Goal: Task Accomplishment & Management: Complete application form

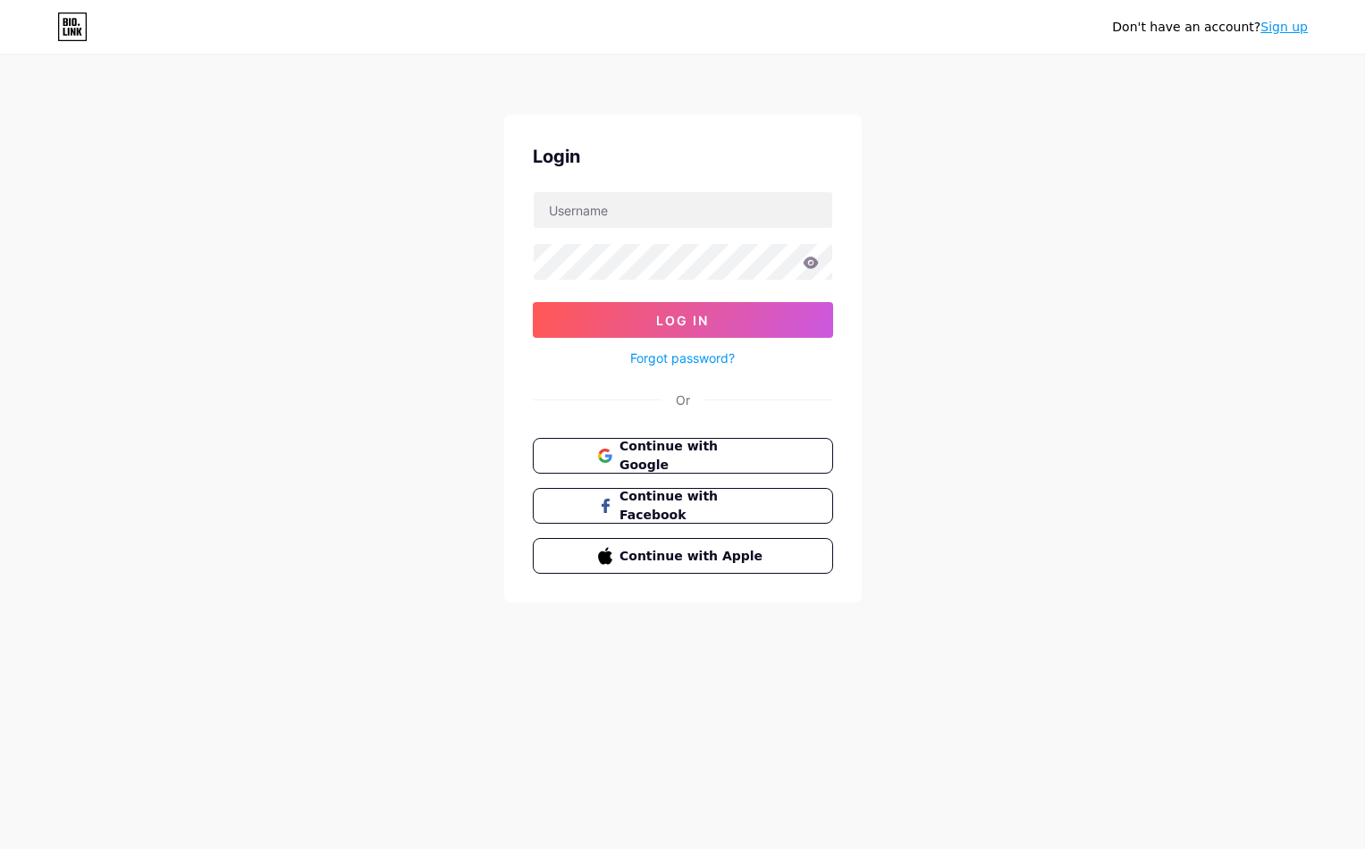
click at [1098, 28] on div "Don't have an account? Sign up" at bounding box center [682, 27] width 1365 height 29
click at [610, 234] on form "Log In Forgot password?" at bounding box center [683, 280] width 300 height 178
click at [611, 220] on input "text" at bounding box center [683, 210] width 299 height 36
type input "p"
type input "P"
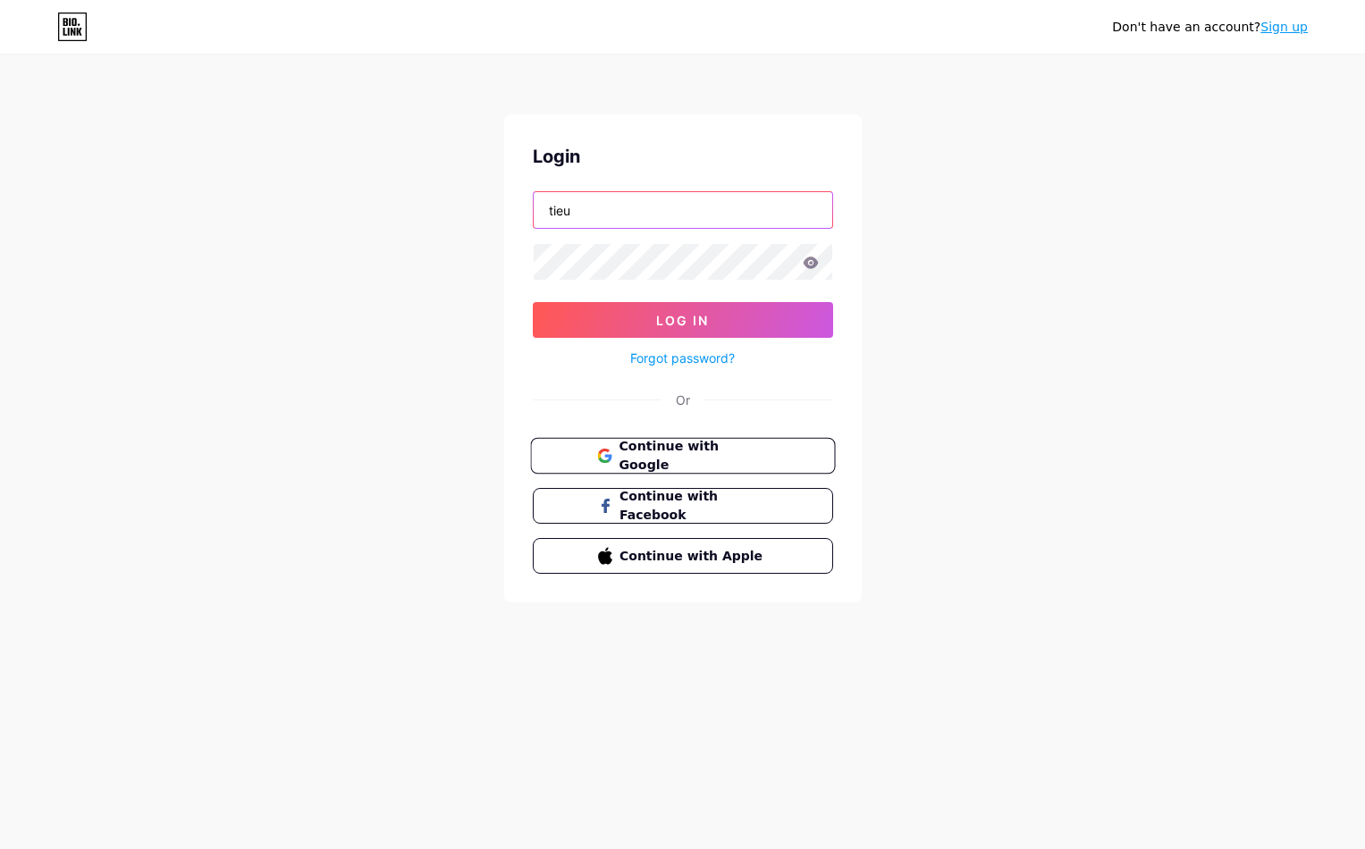
type input "tieu"
click at [619, 448] on span "Continue with Google" at bounding box center [693, 456] width 149 height 38
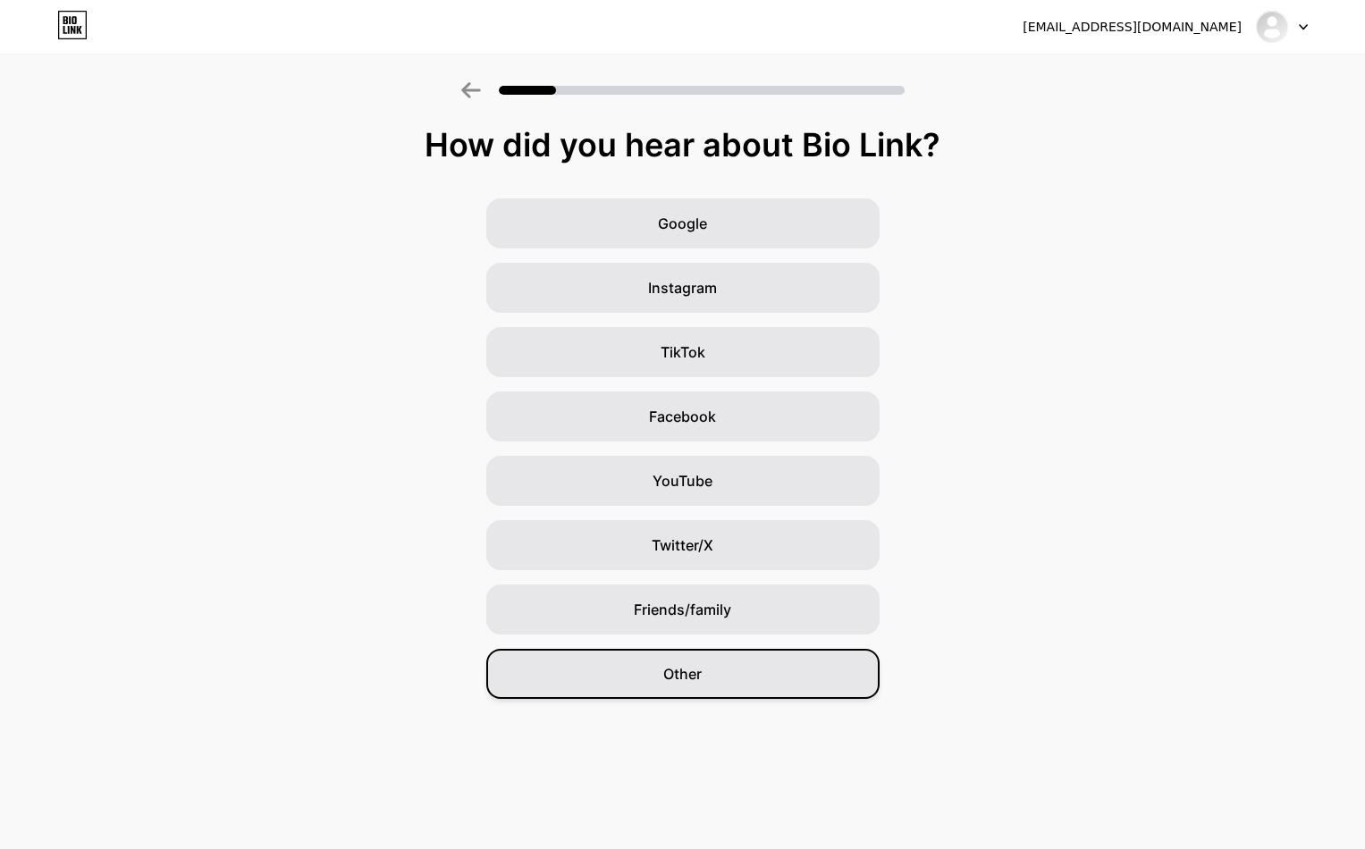
click at [728, 667] on div "Other" at bounding box center [682, 674] width 393 height 50
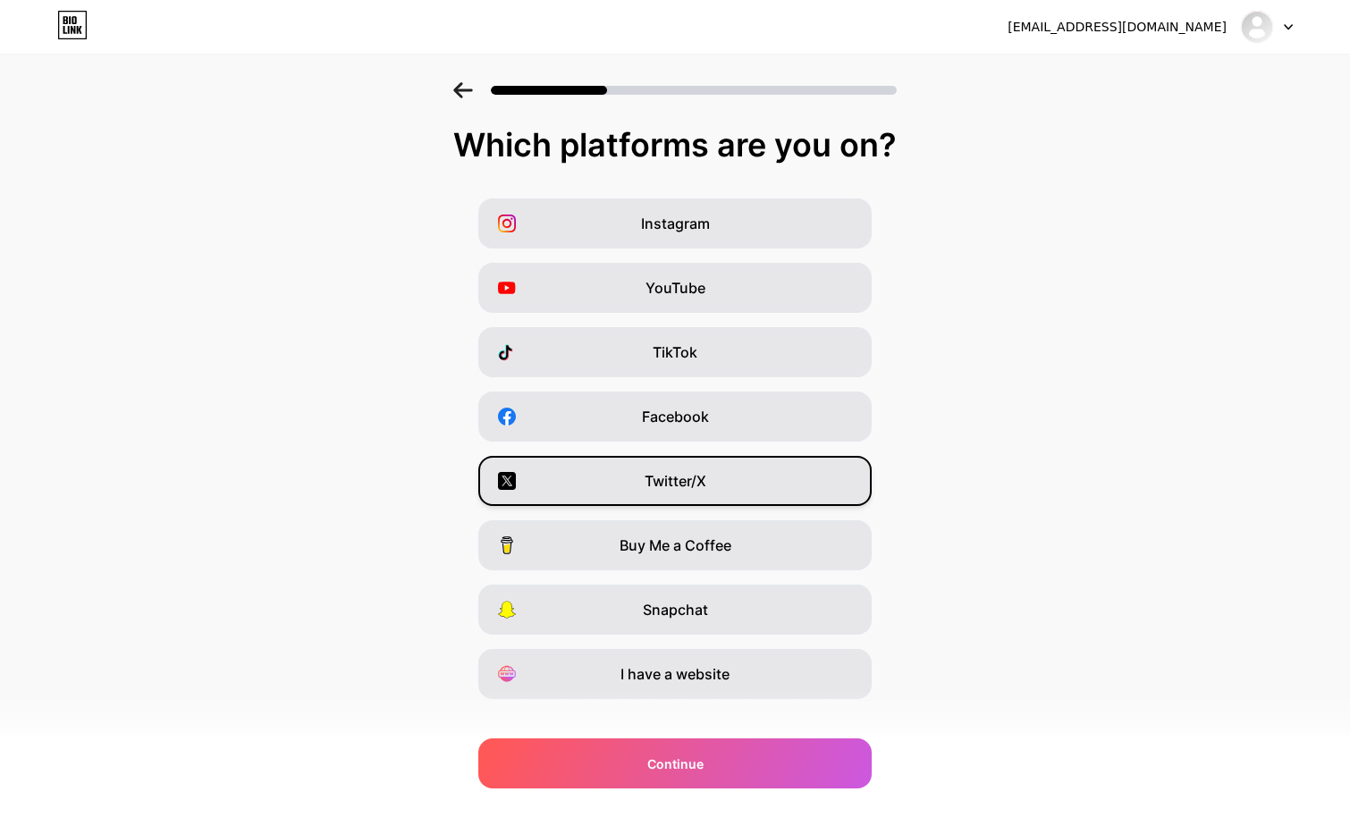
click at [691, 484] on span "Twitter/X" at bounding box center [675, 480] width 62 height 21
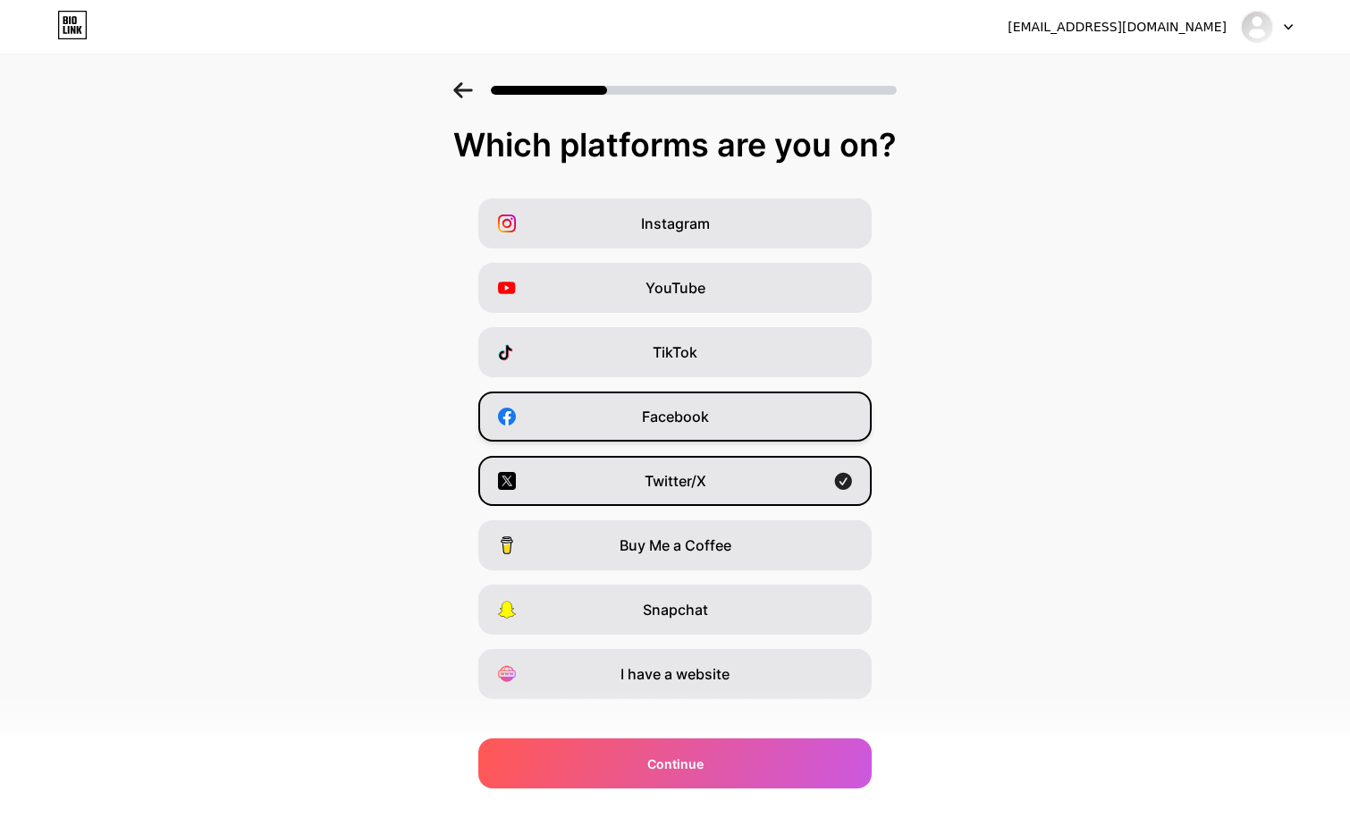
click at [676, 405] on div "Facebook" at bounding box center [674, 416] width 393 height 50
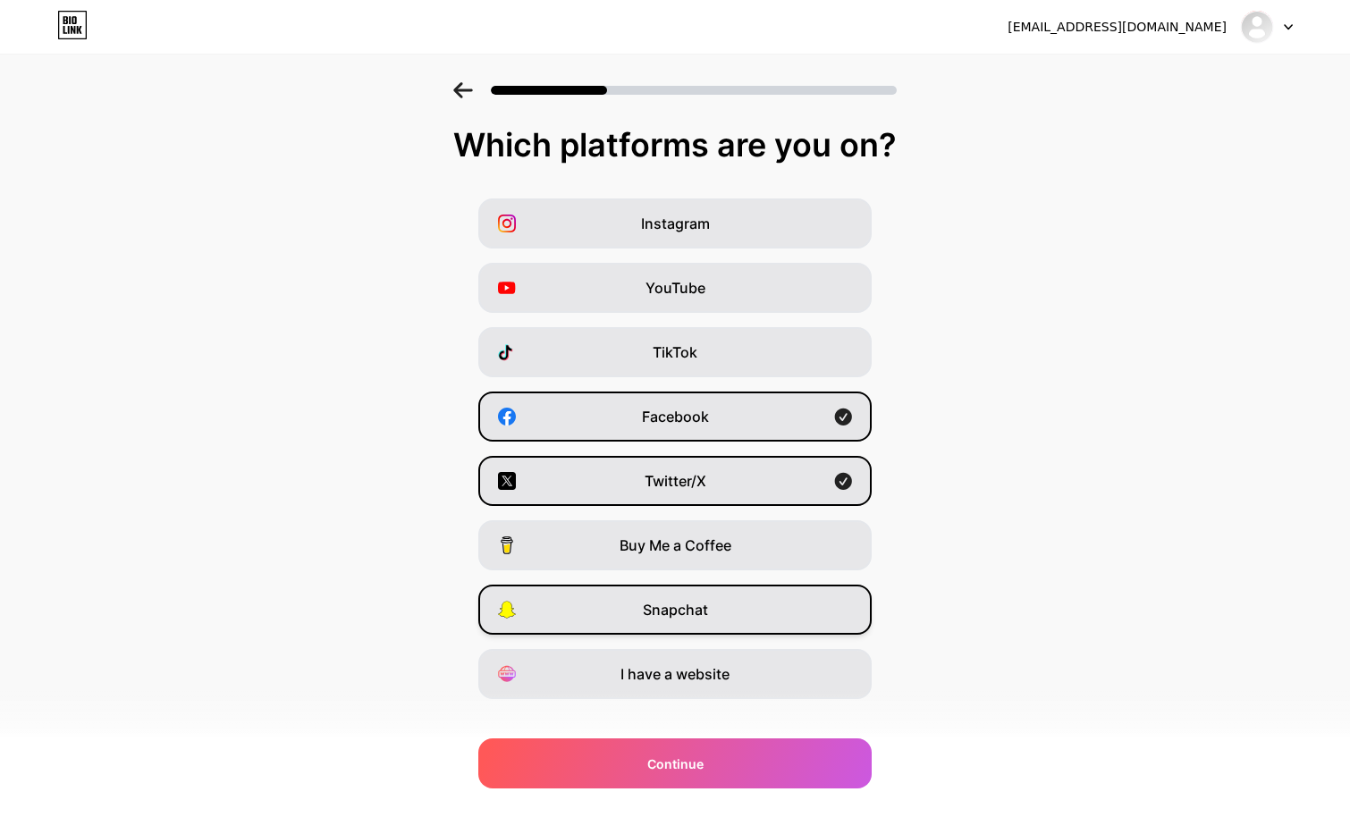
click at [698, 613] on span "Snapchat" at bounding box center [675, 609] width 65 height 21
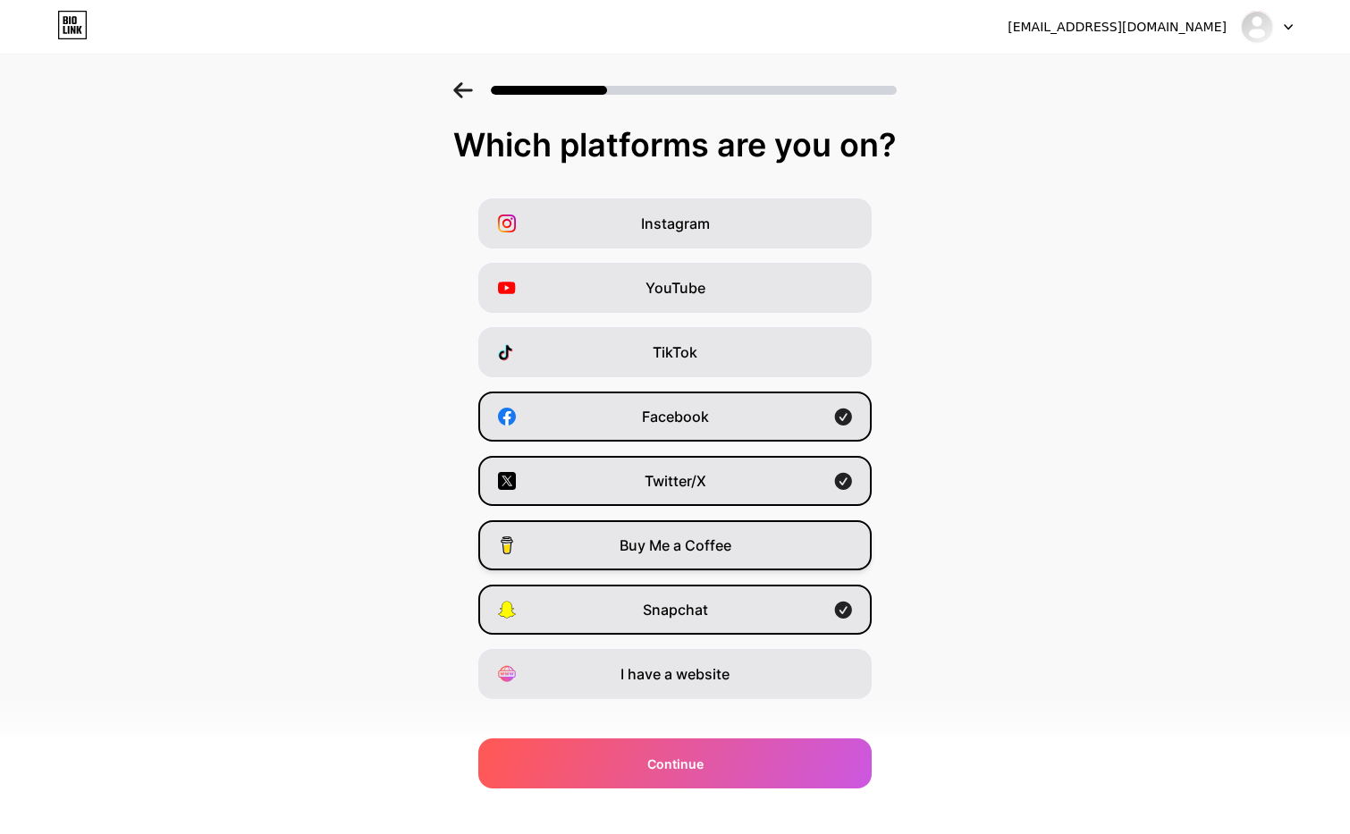
click at [708, 559] on div "Buy Me a Coffee" at bounding box center [674, 545] width 393 height 50
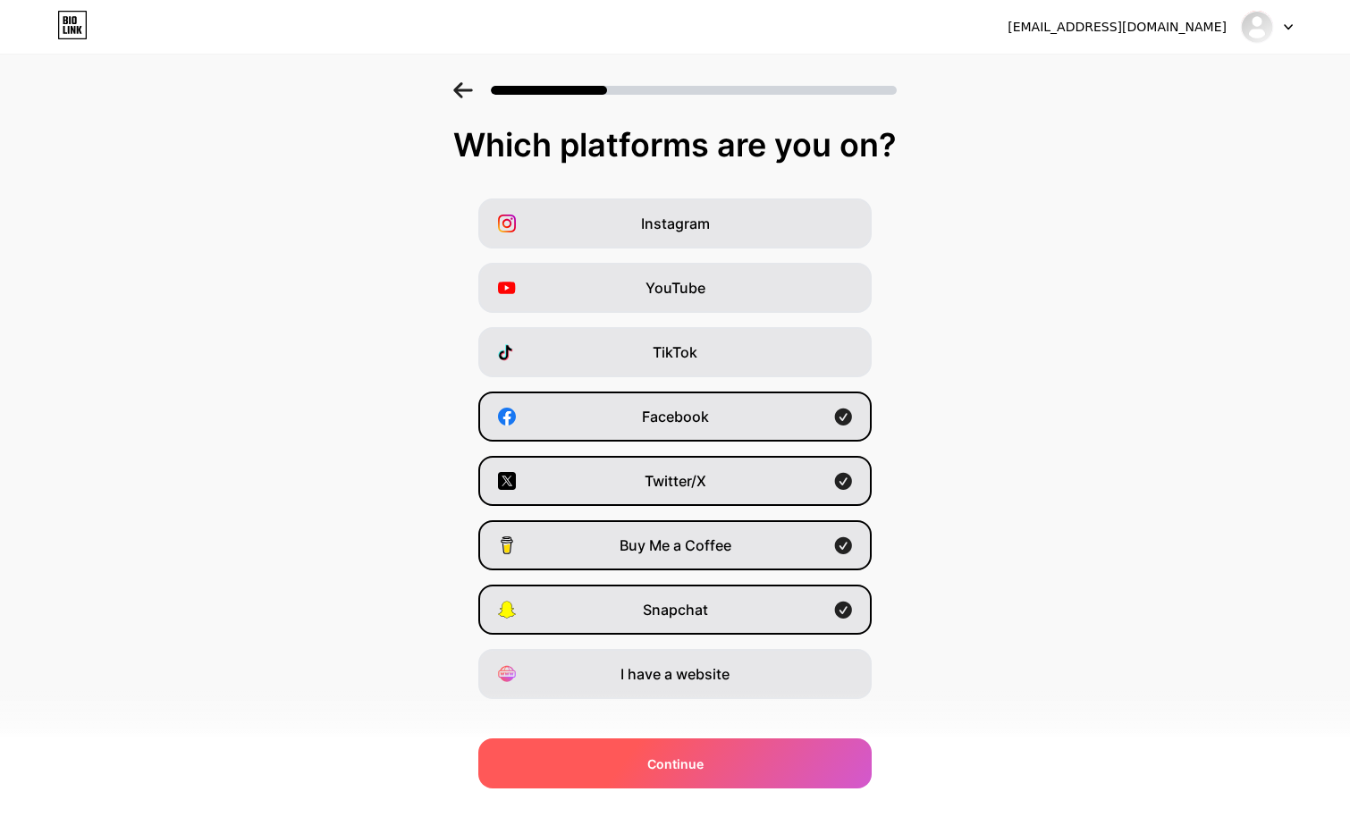
click at [687, 769] on span "Continue" at bounding box center [675, 763] width 56 height 19
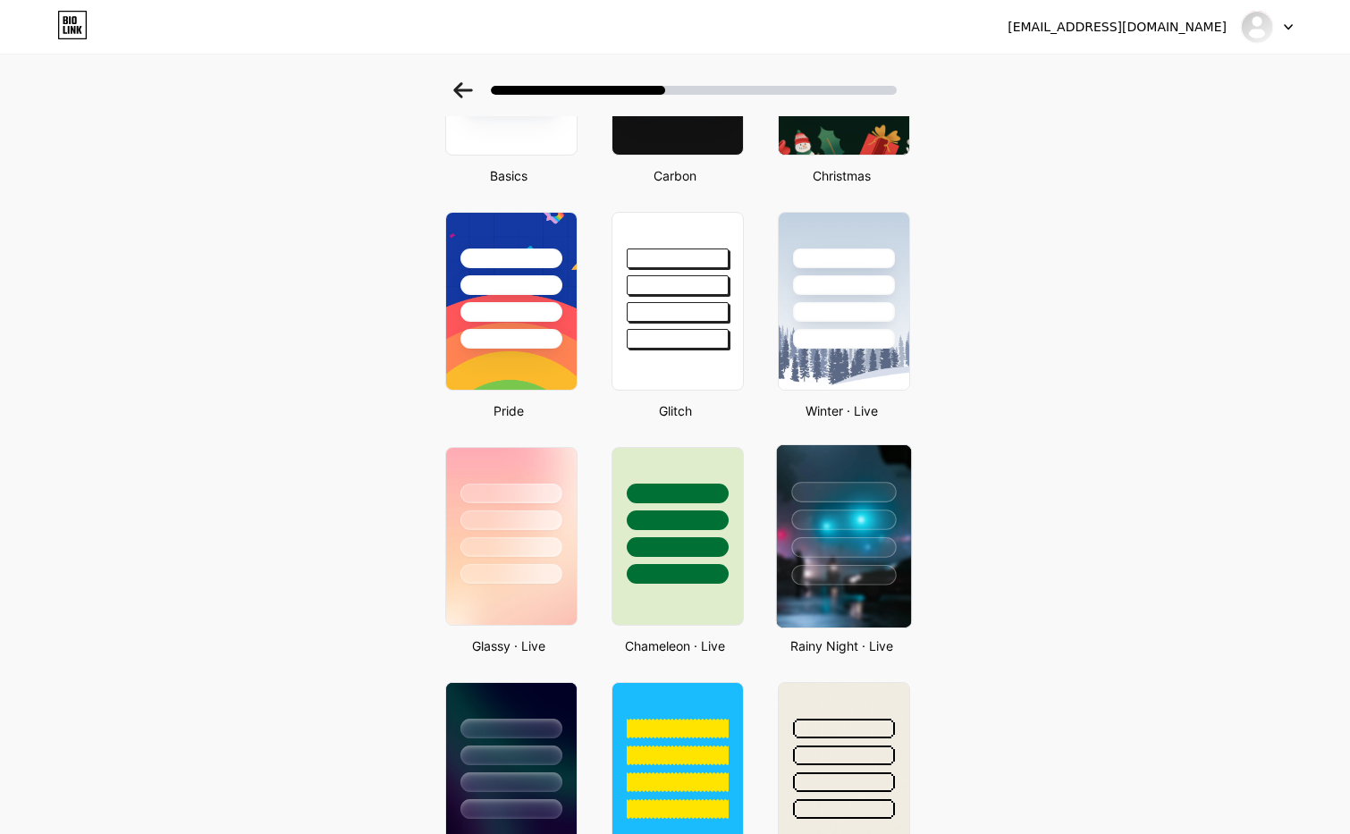
scroll to position [268, 0]
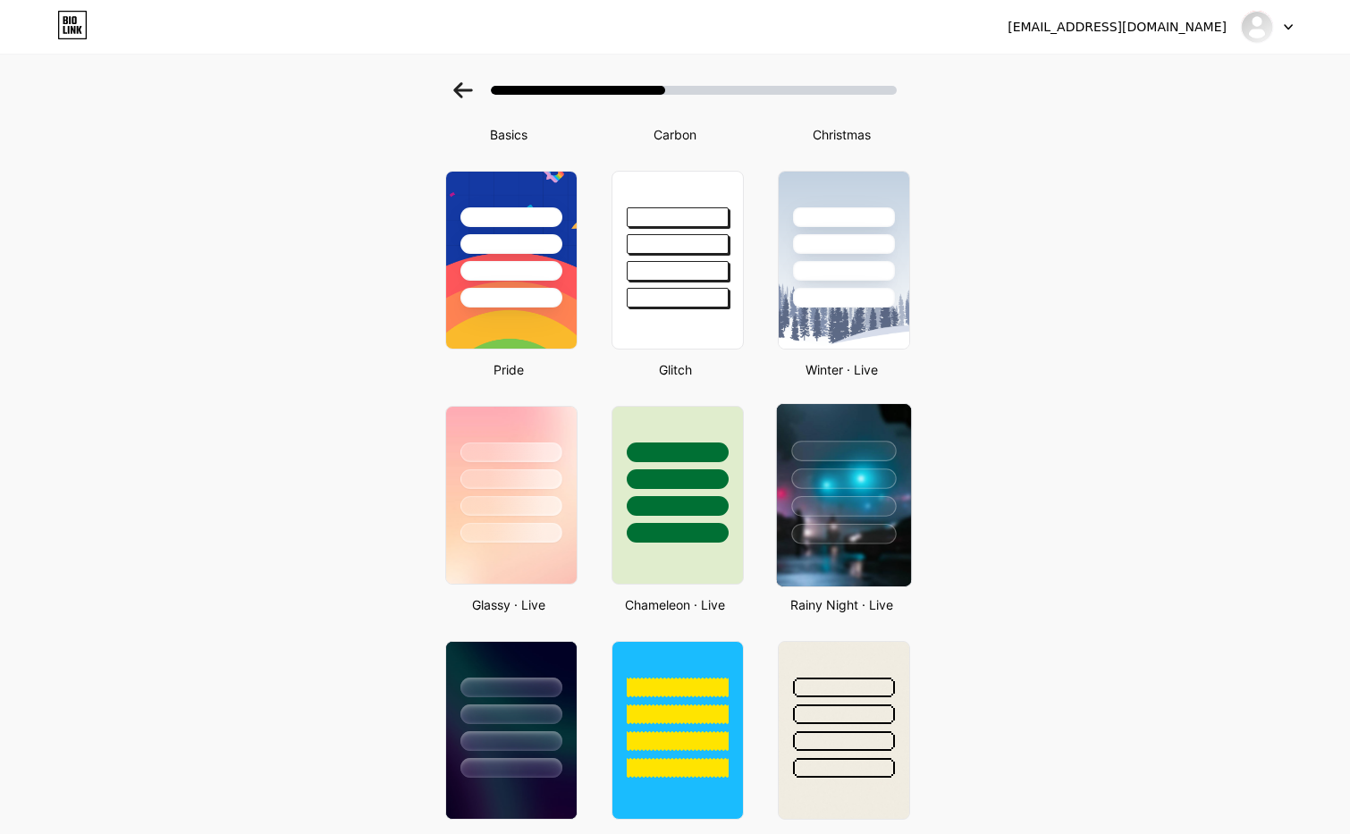
click at [836, 501] on div at bounding box center [843, 506] width 105 height 21
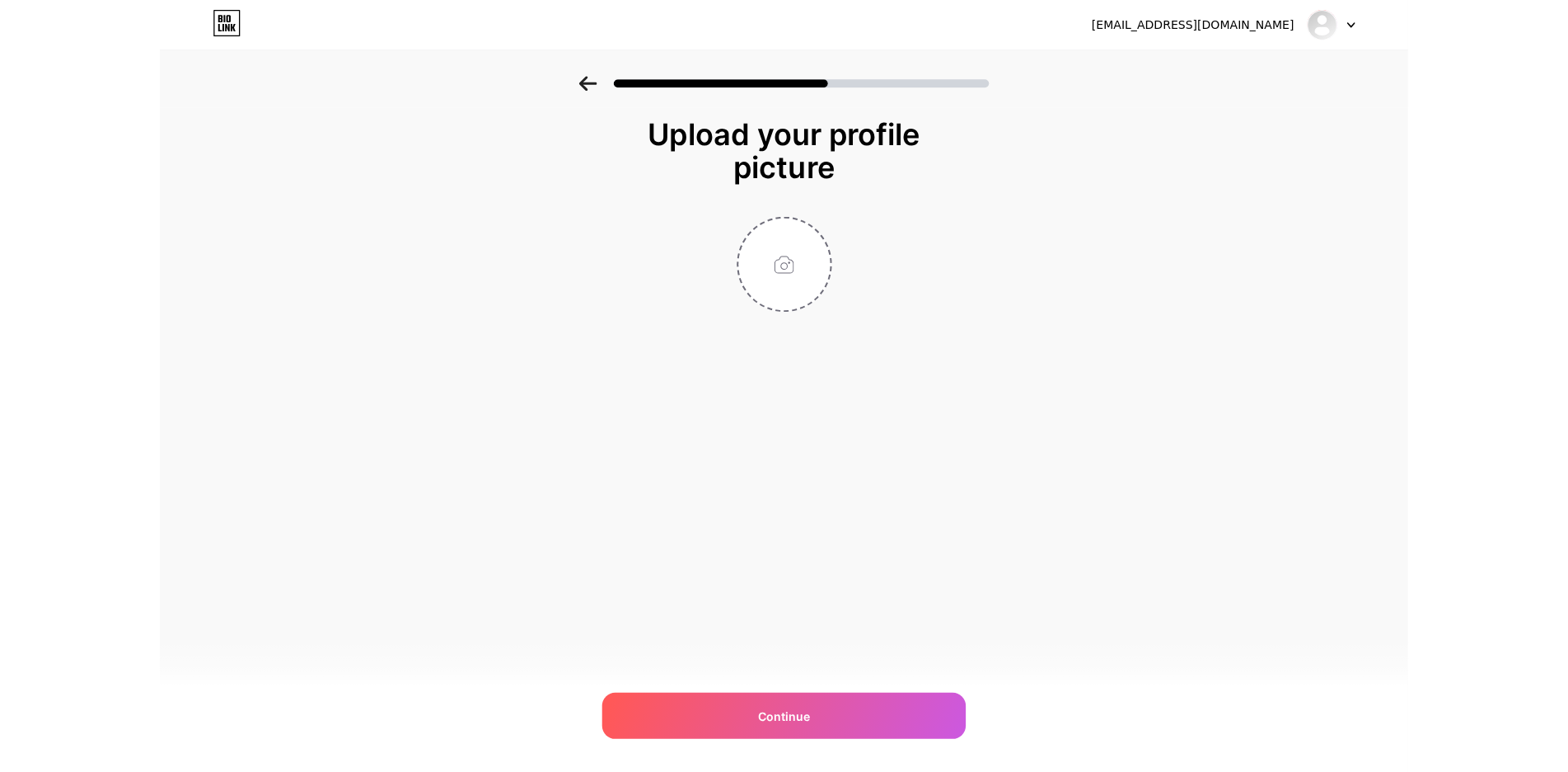
scroll to position [0, 0]
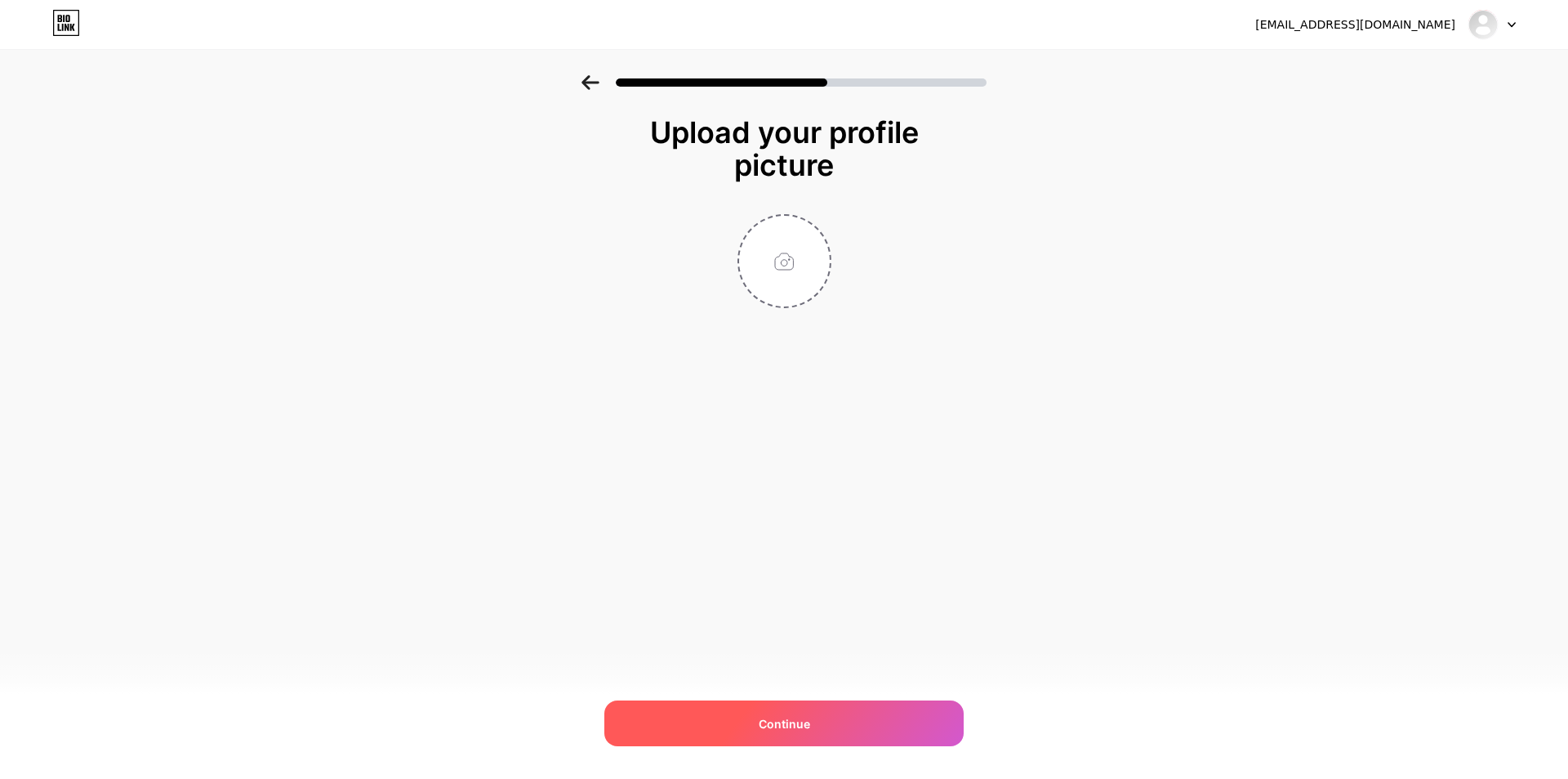
click at [842, 721] on div "Continue" at bounding box center [783, 723] width 359 height 46
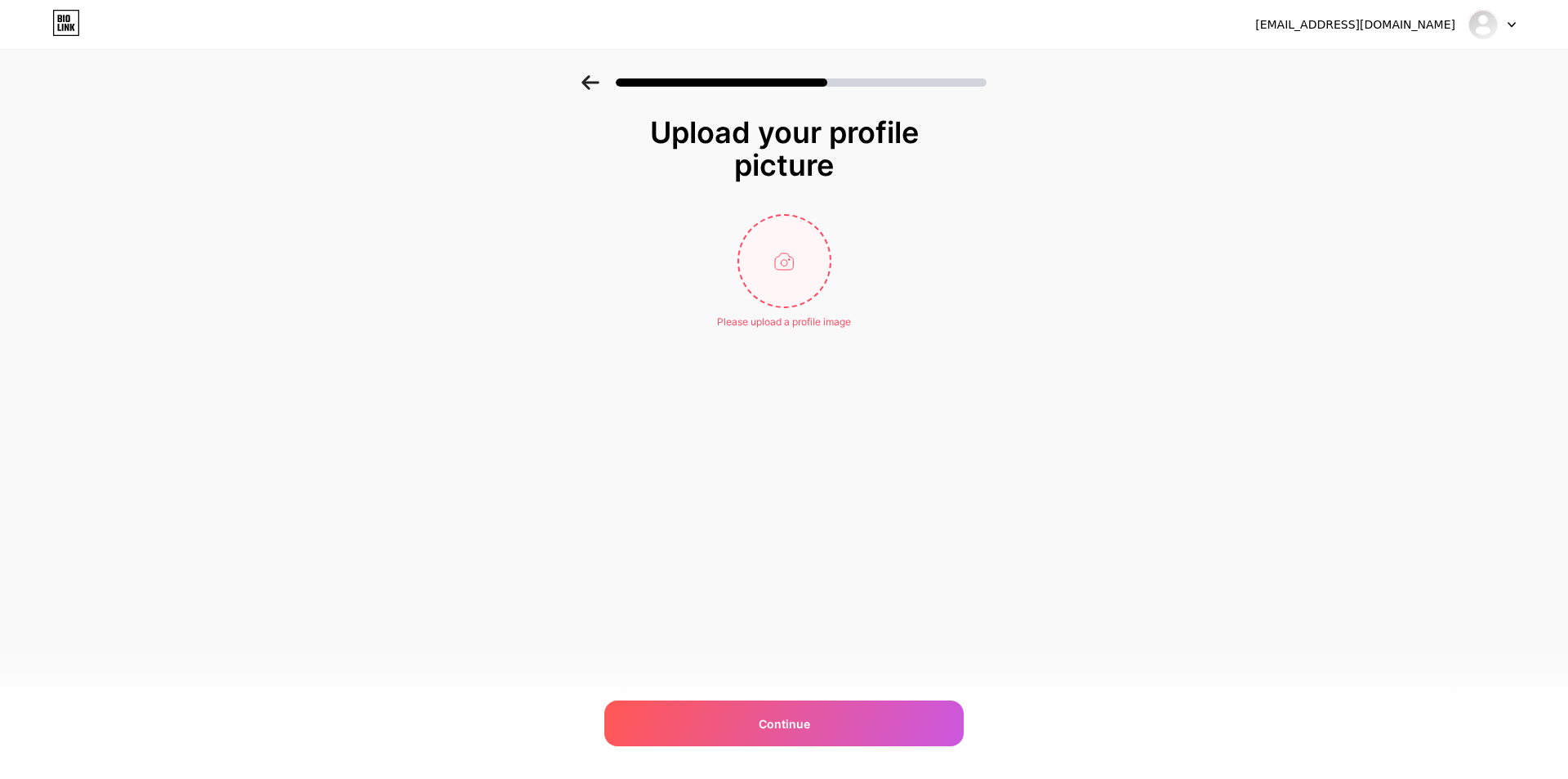
click at [769, 244] on input "file" at bounding box center [784, 261] width 90 height 91
type input "C:\fakepath\photo_2025-10-09_18-23-06.jpg"
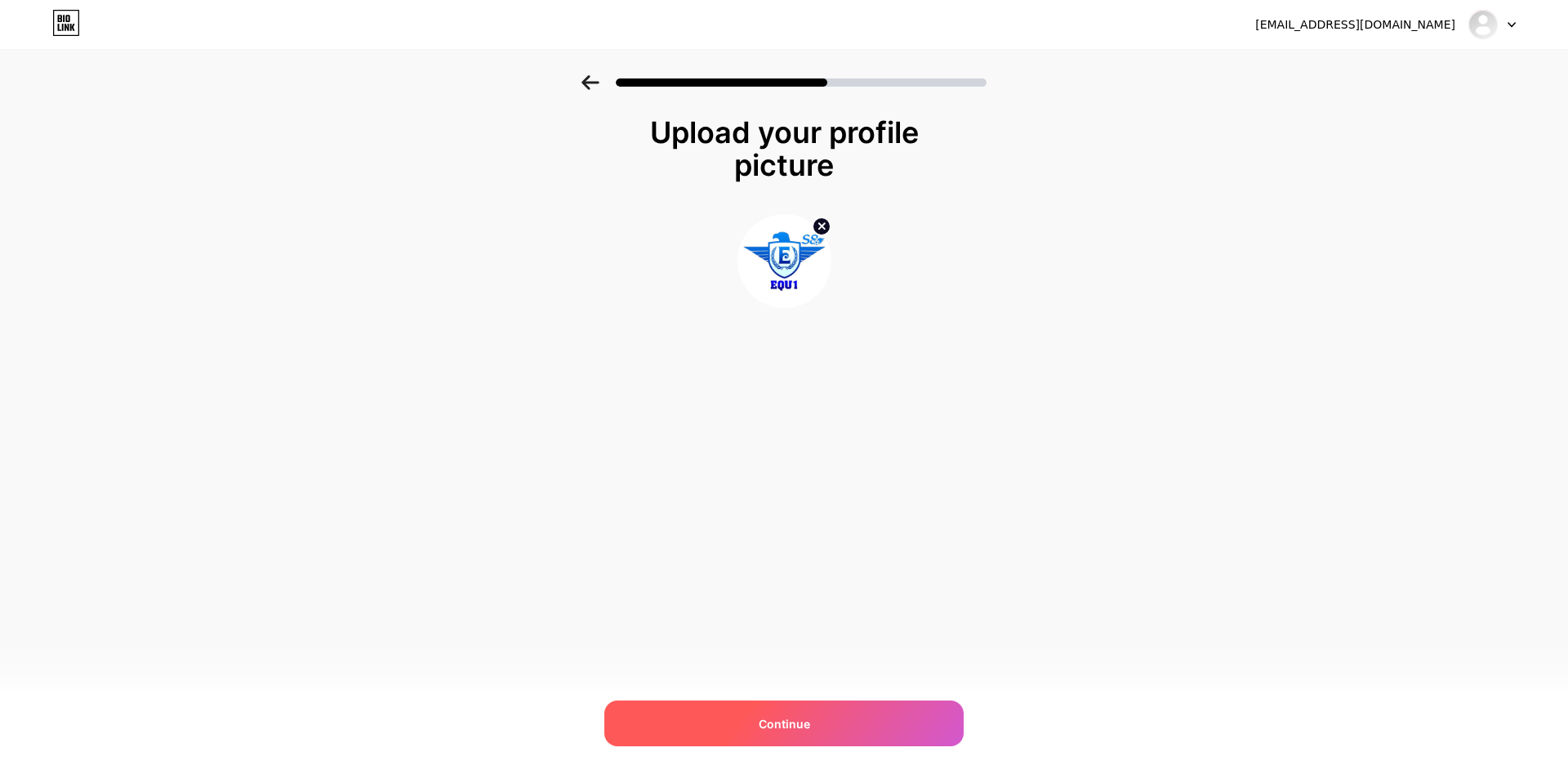
click at [831, 720] on div "Continue" at bounding box center [783, 723] width 359 height 46
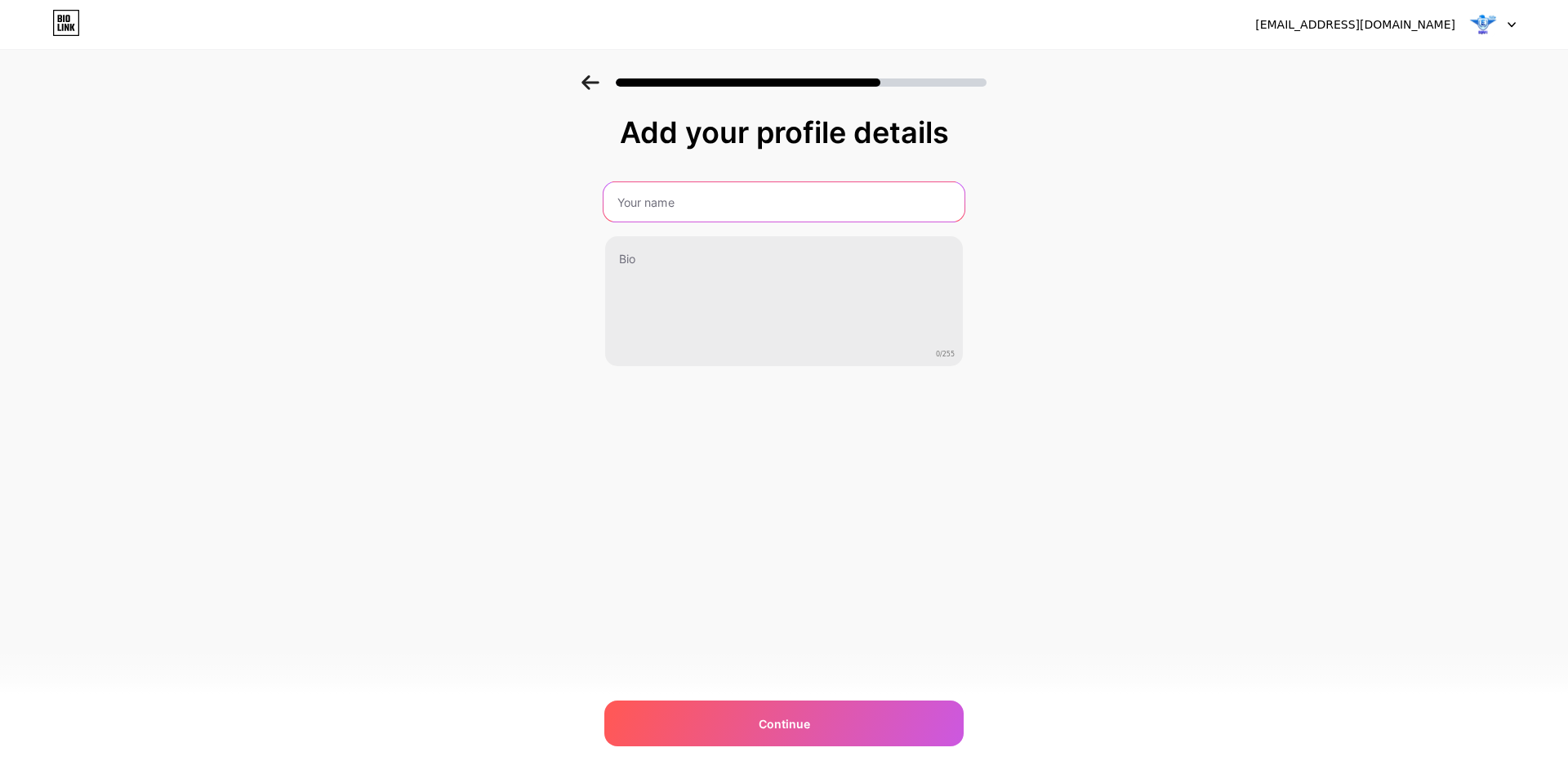
click at [711, 201] on input "text" at bounding box center [784, 201] width 361 height 39
click at [710, 201] on input "text" at bounding box center [784, 201] width 361 height 39
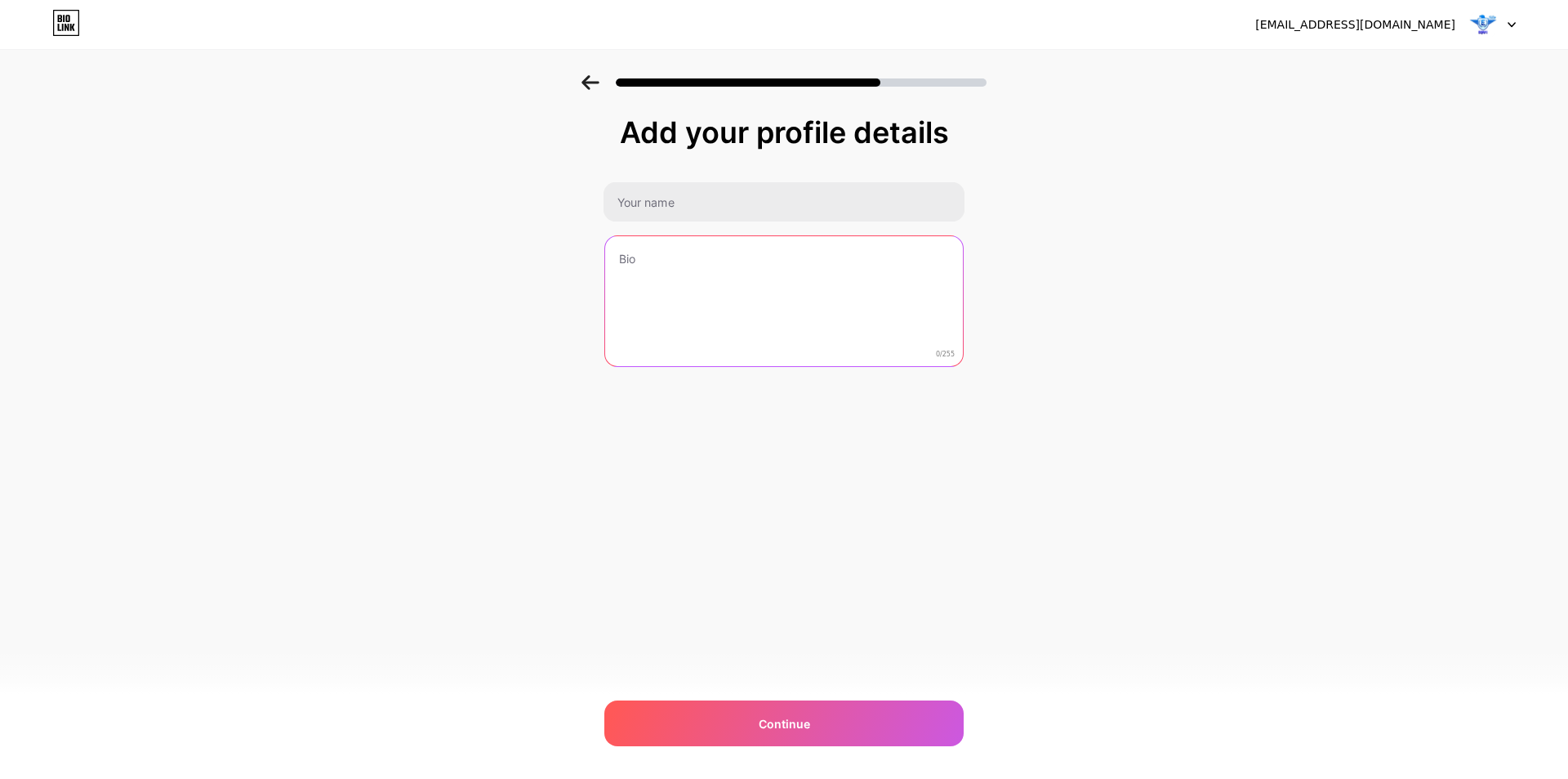
click at [692, 252] on textarea at bounding box center [783, 302] width 357 height 132
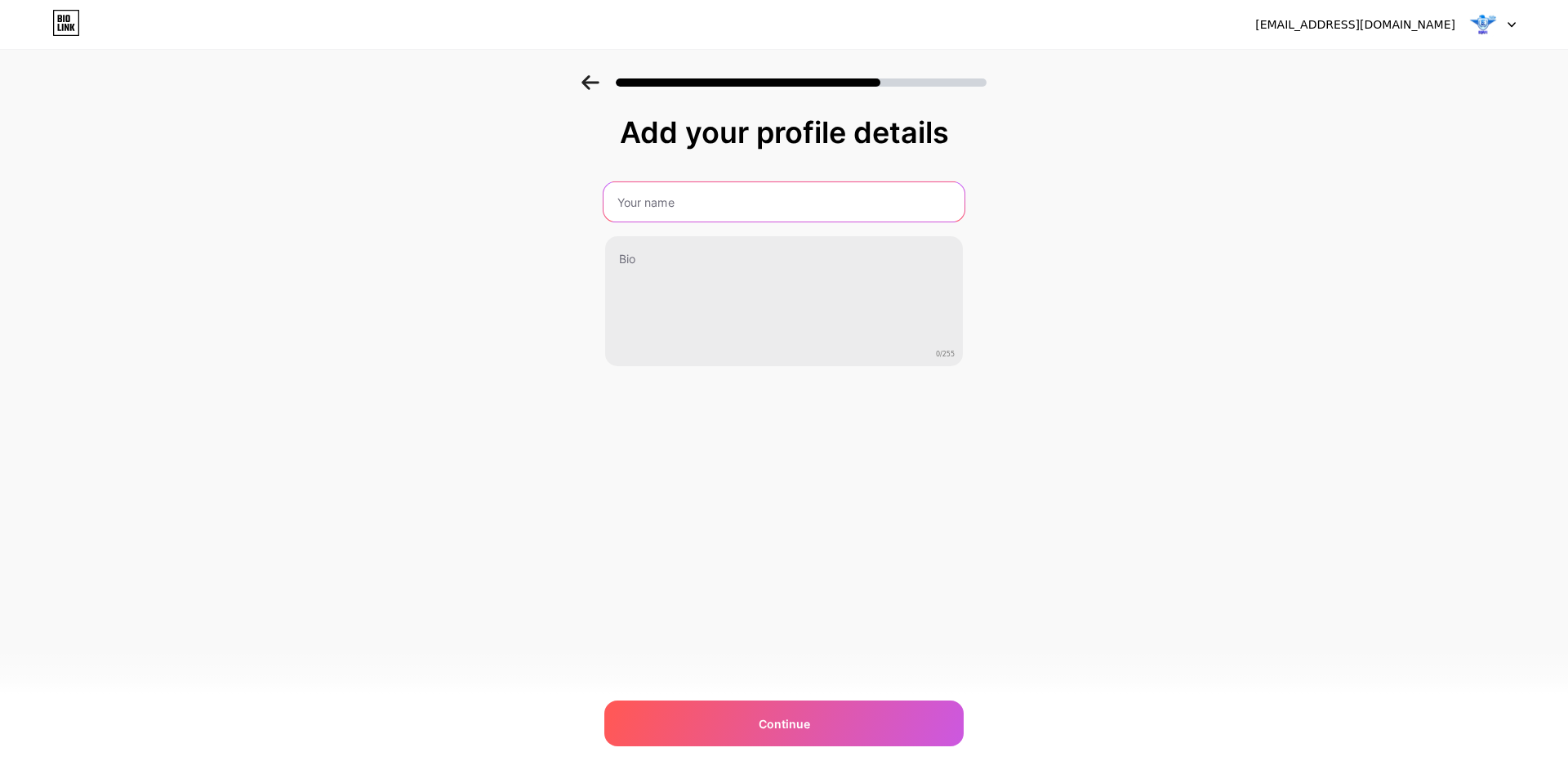
click at [696, 204] on input "text" at bounding box center [784, 201] width 361 height 39
drag, startPoint x: 1453, startPoint y: 0, endPoint x: 1356, endPoint y: 94, distance: 135.1
click at [1246, 94] on div at bounding box center [784, 78] width 1568 height 58
click at [334, 227] on div "Add your profile details 0/255 Continue Error" at bounding box center [784, 261] width 1568 height 373
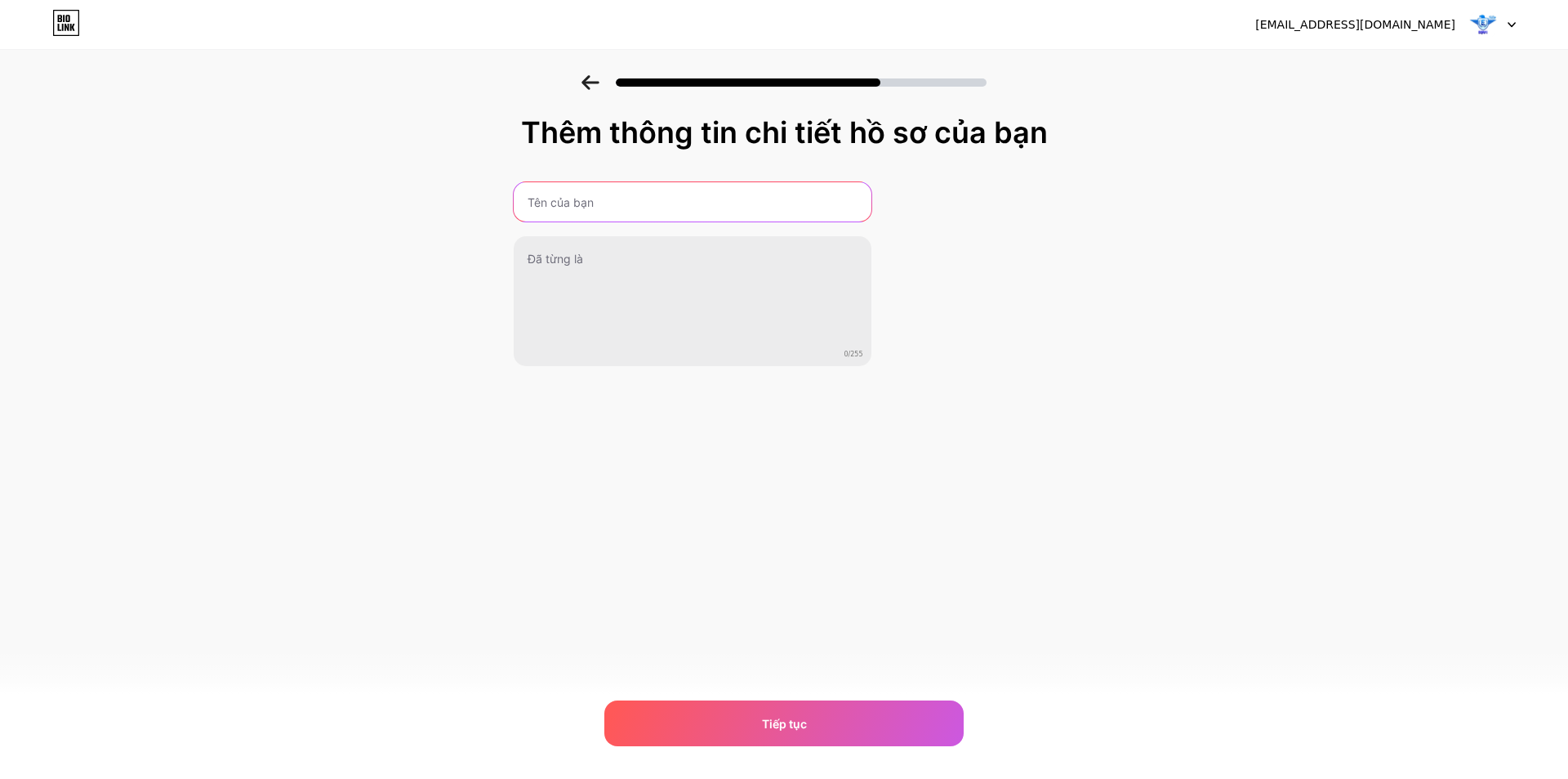
click at [791, 198] on input "text" at bounding box center [692, 201] width 357 height 39
type input "p"
type input "PHAN QUÂN"
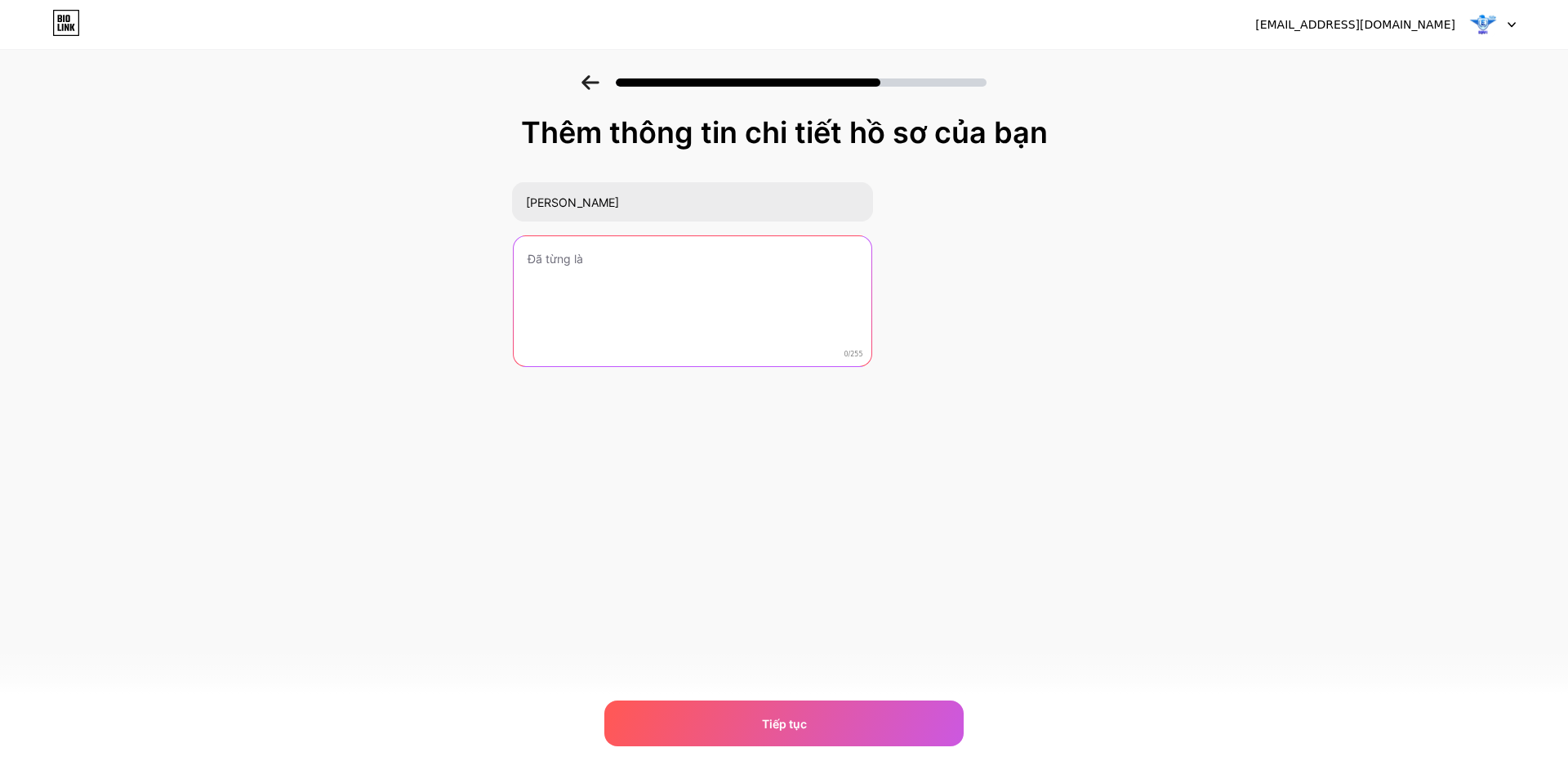
click at [712, 277] on textarea at bounding box center [692, 302] width 357 height 132
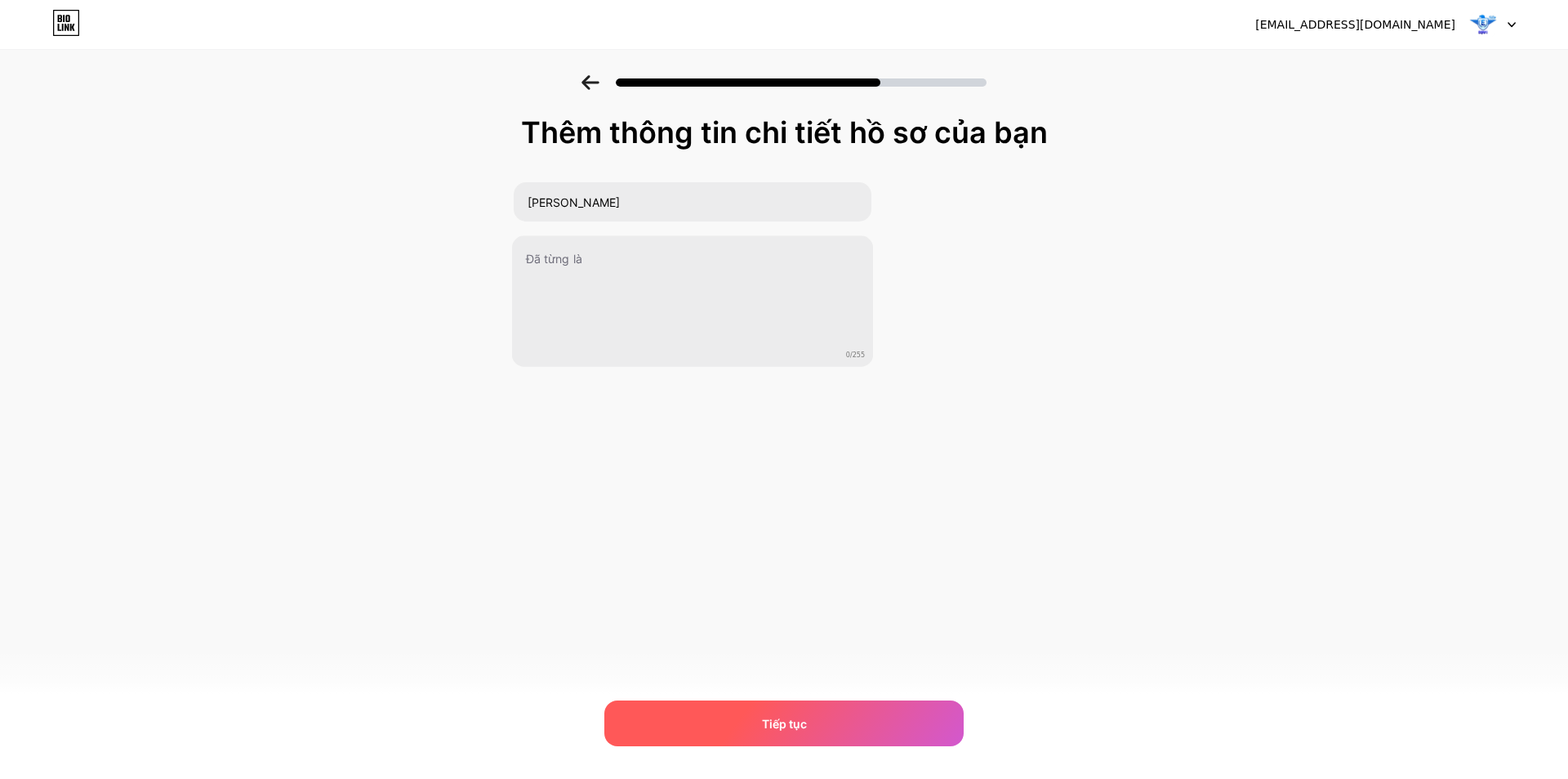
click at [796, 717] on font "Tiếp tục" at bounding box center [784, 723] width 45 height 14
click at [796, 731] on div at bounding box center [783, 723] width 359 height 46
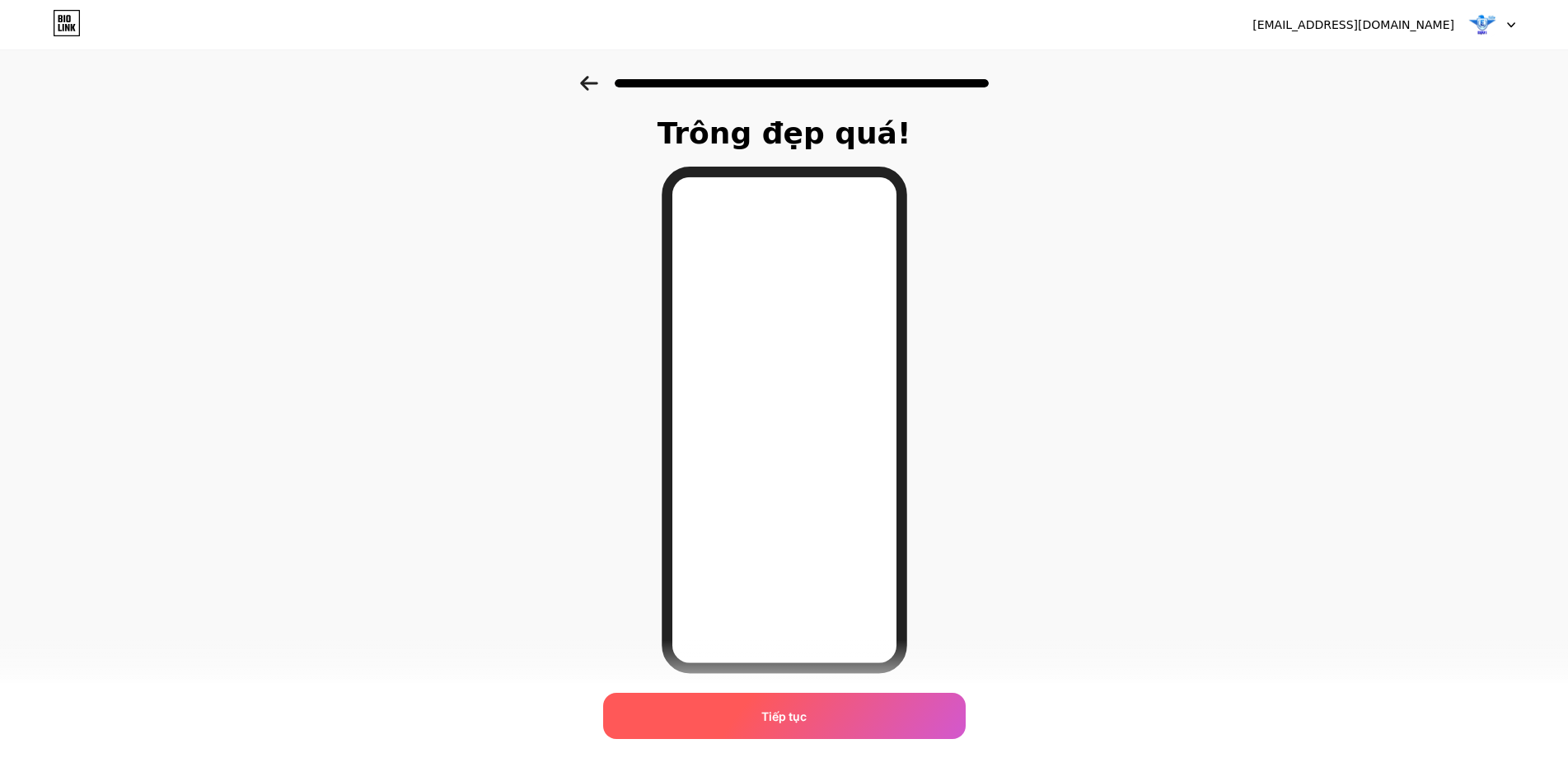
click at [784, 719] on font "Tiếp tục" at bounding box center [784, 716] width 45 height 14
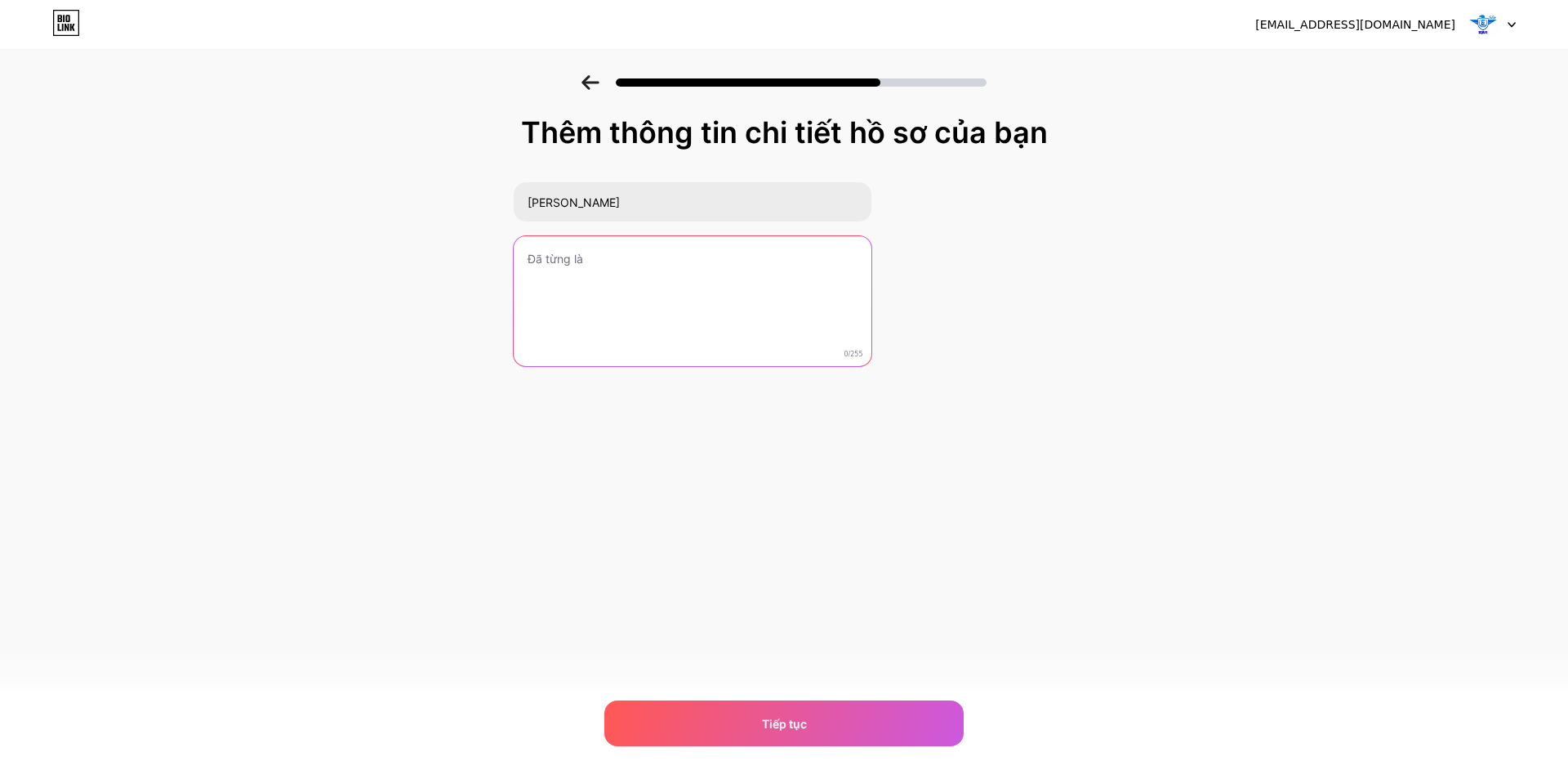
click at [664, 265] on textarea at bounding box center [692, 302] width 357 height 132
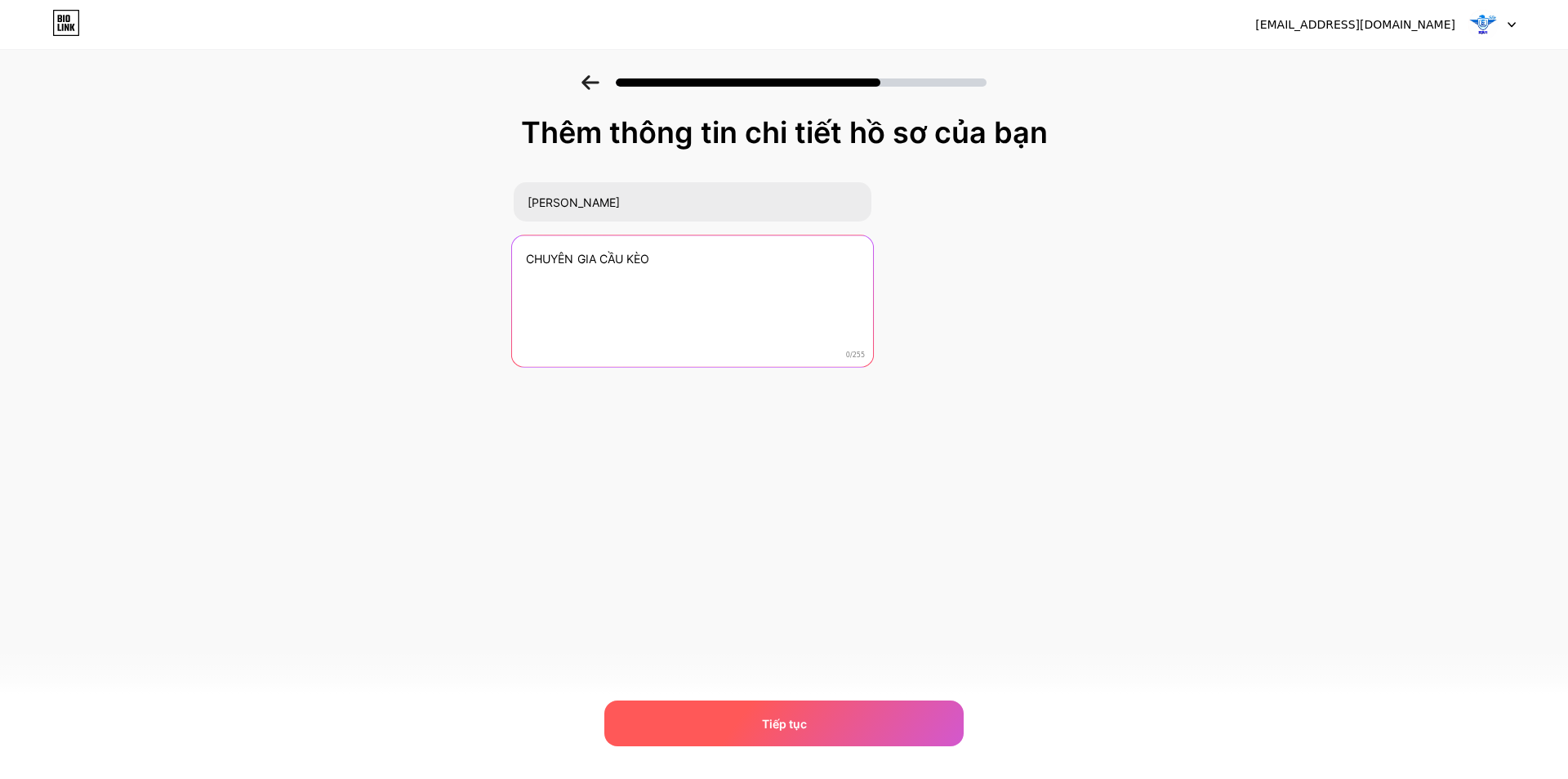
type textarea "CHUYÊN GIA CẦU KÈO"
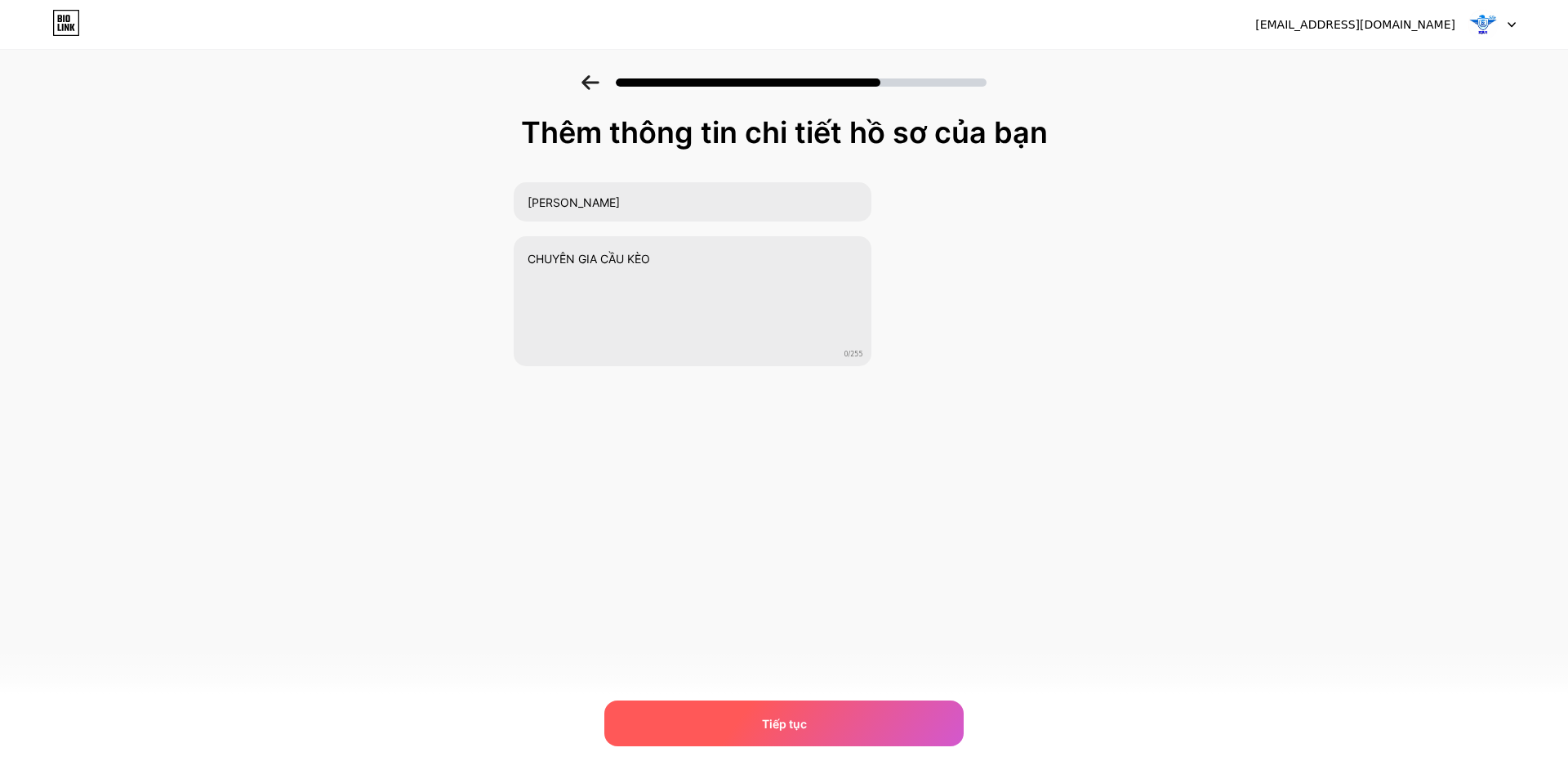
click at [847, 734] on div "Tiếp tục" at bounding box center [783, 723] width 359 height 46
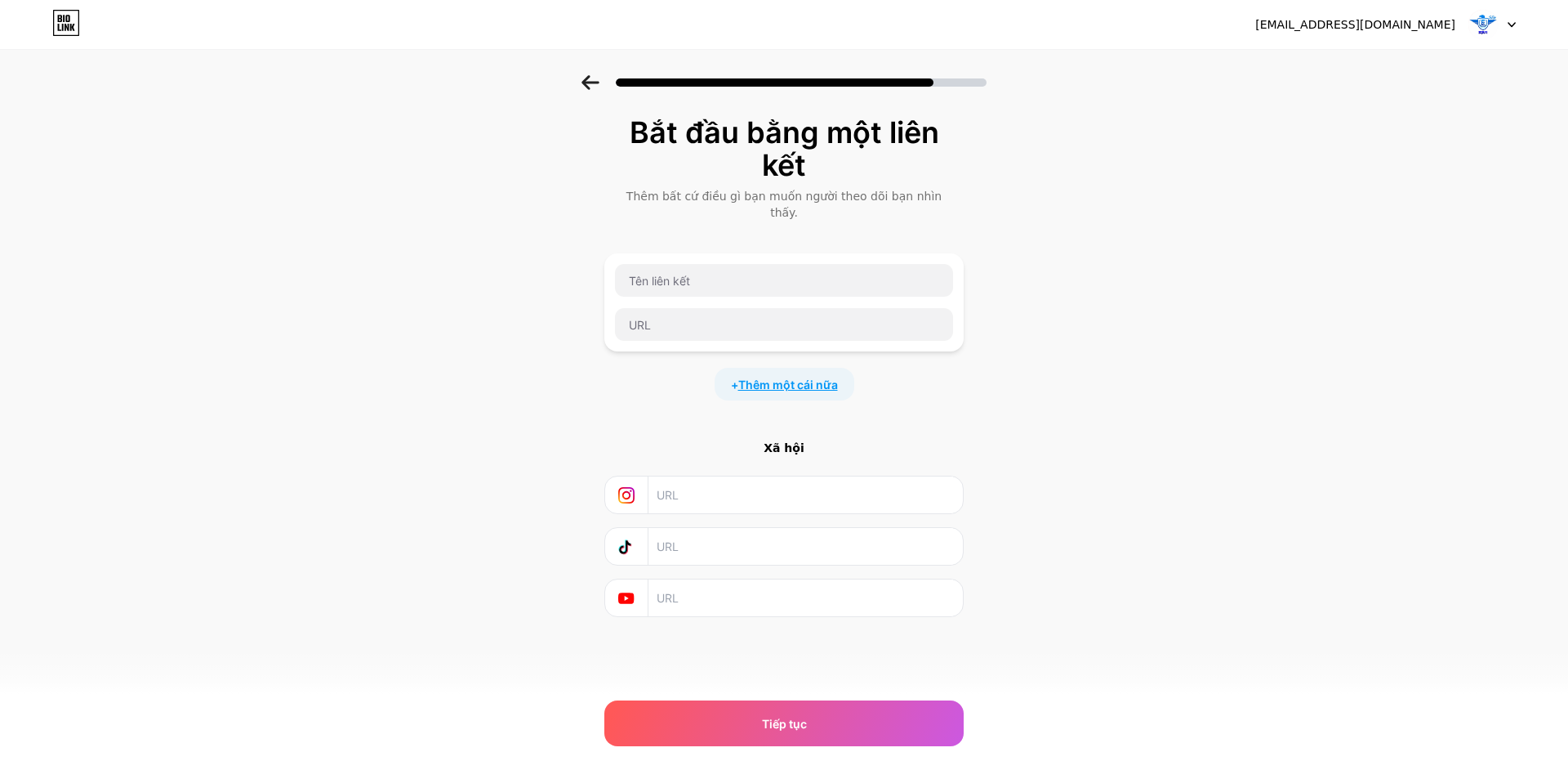
click at [789, 378] on font "Thêm một cái nữa" at bounding box center [788, 384] width 100 height 14
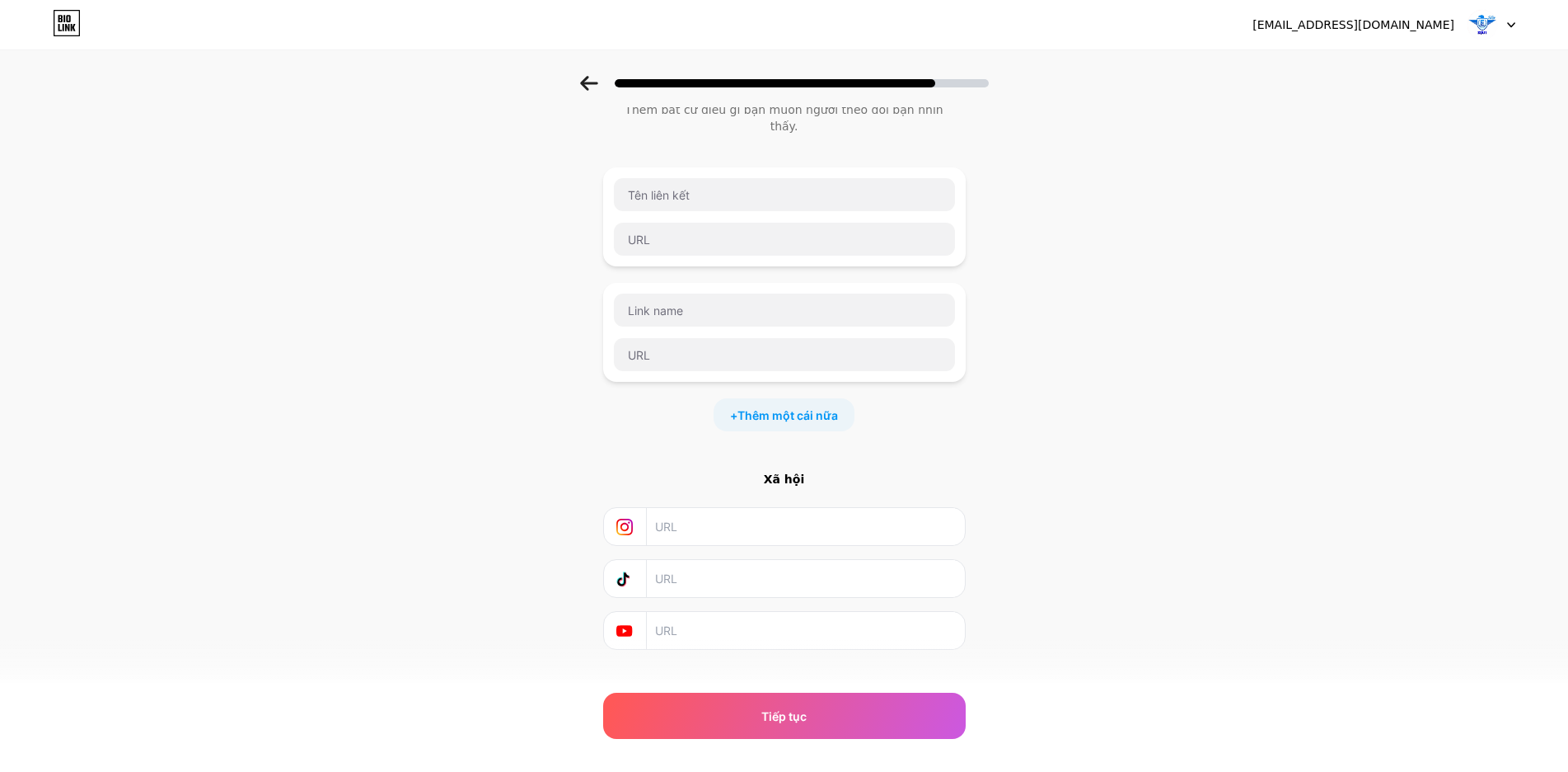
scroll to position [98, 0]
click at [796, 398] on font "Thêm một cái nữa" at bounding box center [787, 405] width 100 height 14
click at [701, 505] on input "text" at bounding box center [805, 517] width 299 height 37
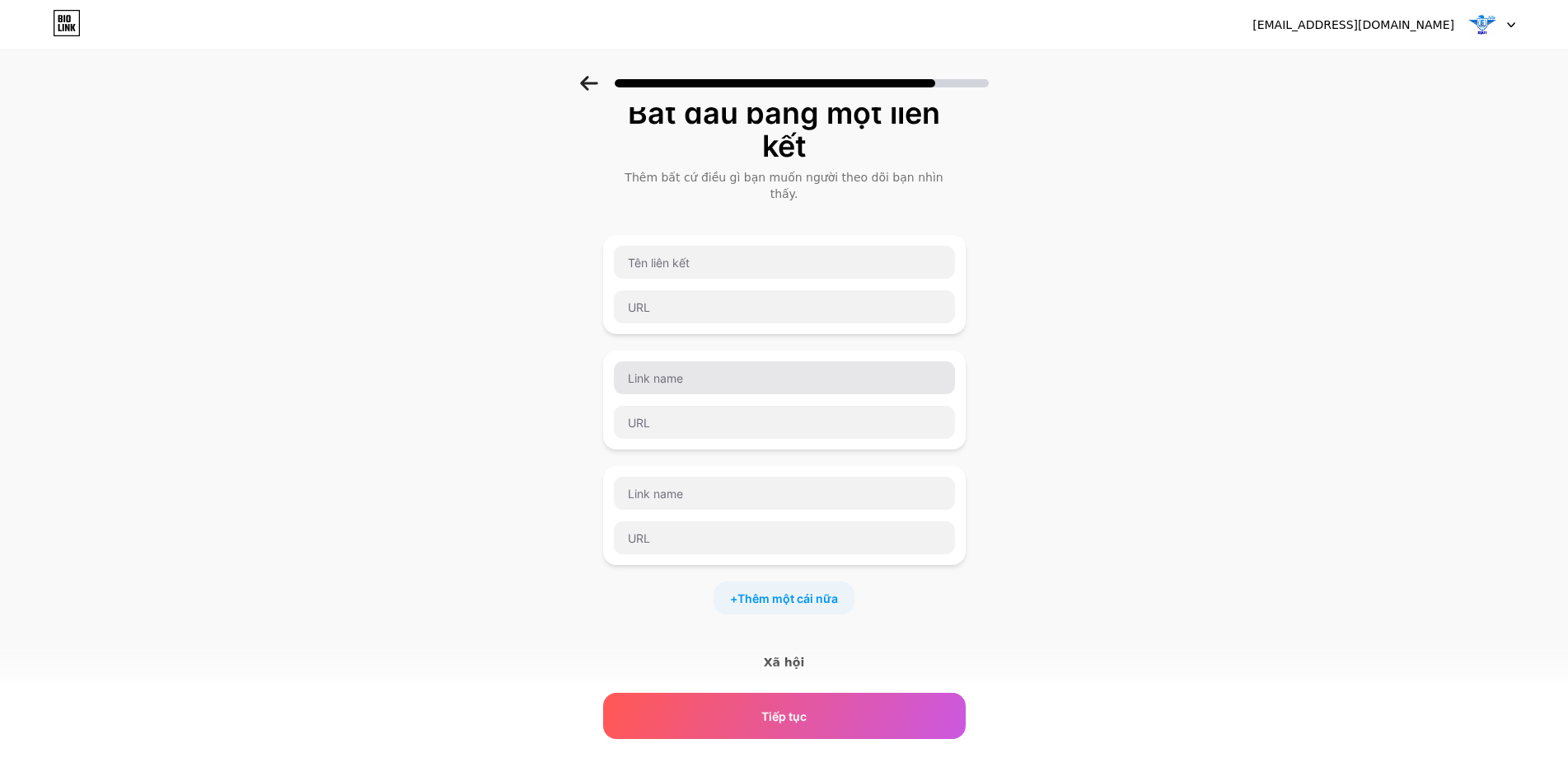
scroll to position [0, 0]
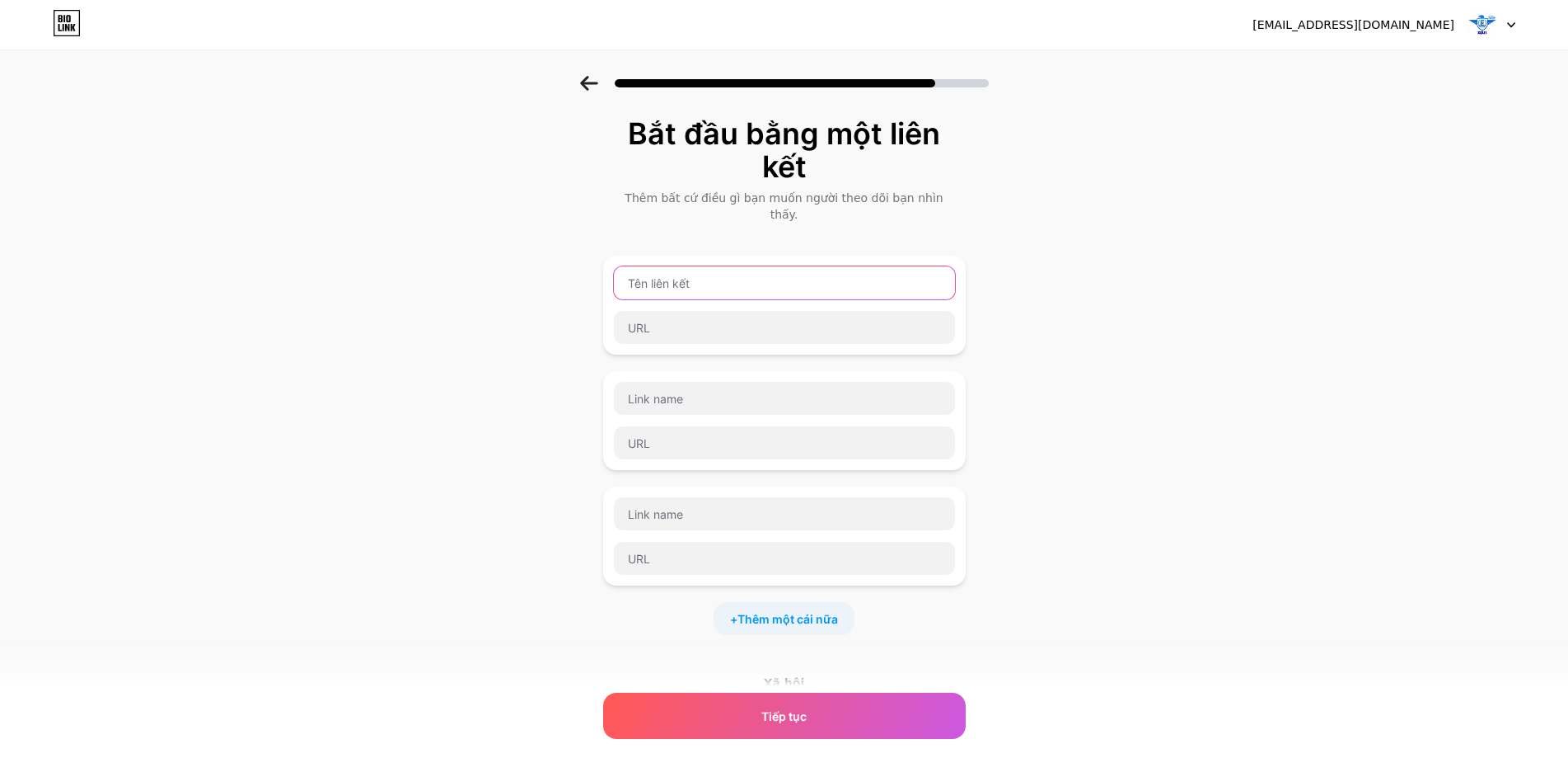
click at [724, 269] on input "text" at bounding box center [784, 283] width 341 height 33
type input "t"
type input "PHAN QUÂN"
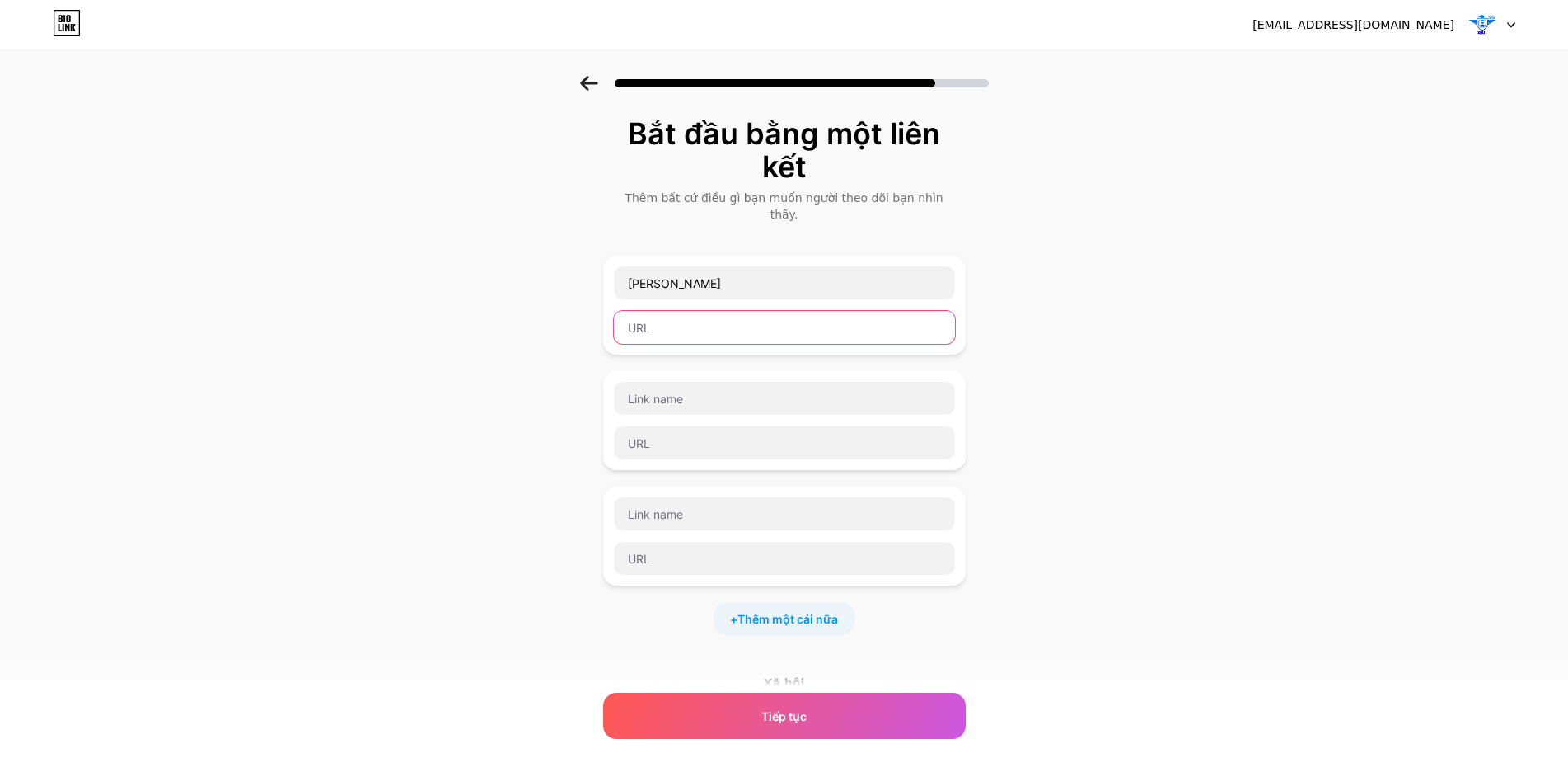
click at [710, 311] on input "text" at bounding box center [784, 327] width 341 height 33
click at [737, 311] on input "text" at bounding box center [784, 327] width 341 height 33
paste input "https://t.me/phanquans8"
type input "https://t.me/phanquans8"
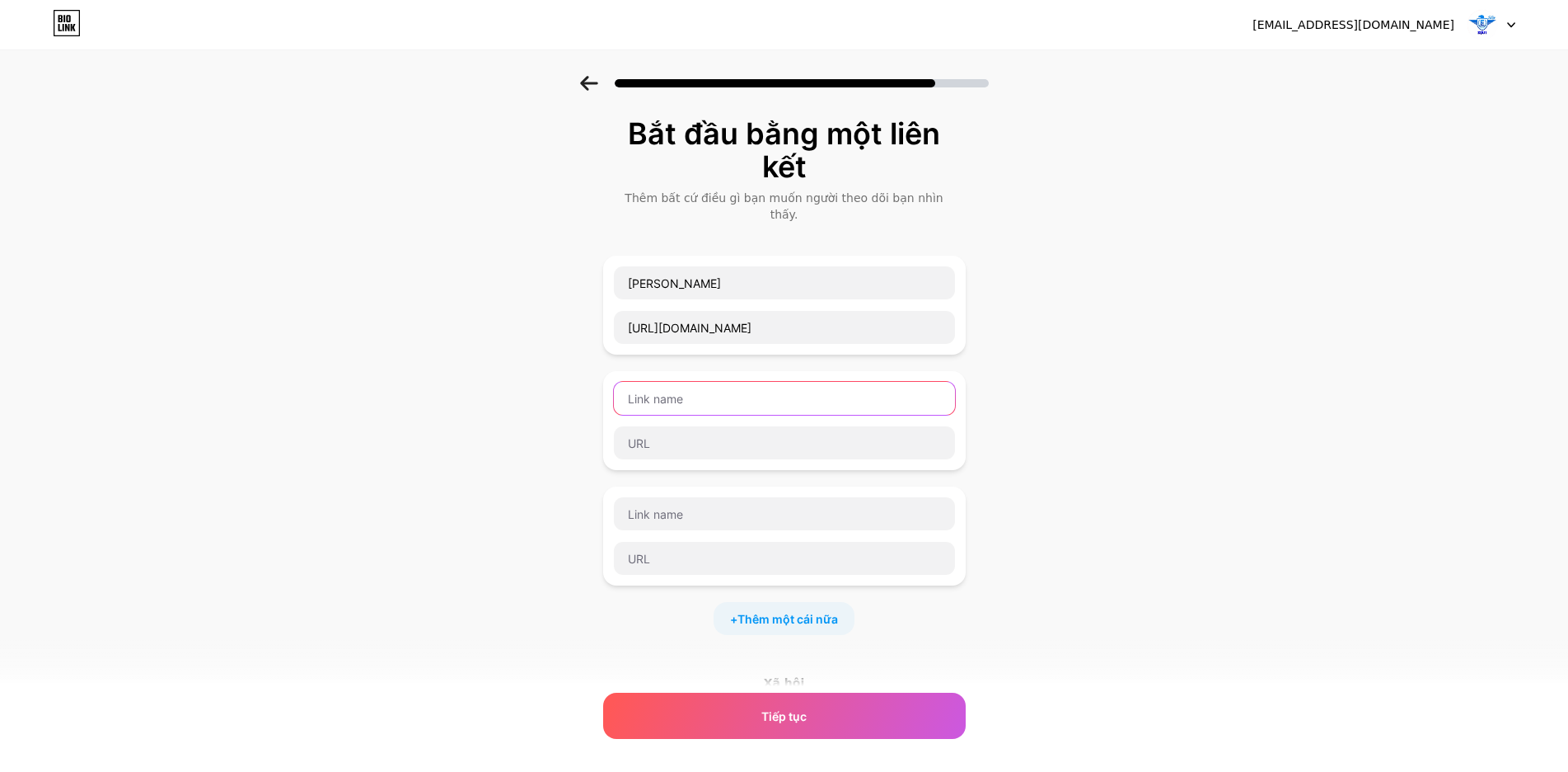
click at [713, 384] on input "text" at bounding box center [784, 398] width 341 height 33
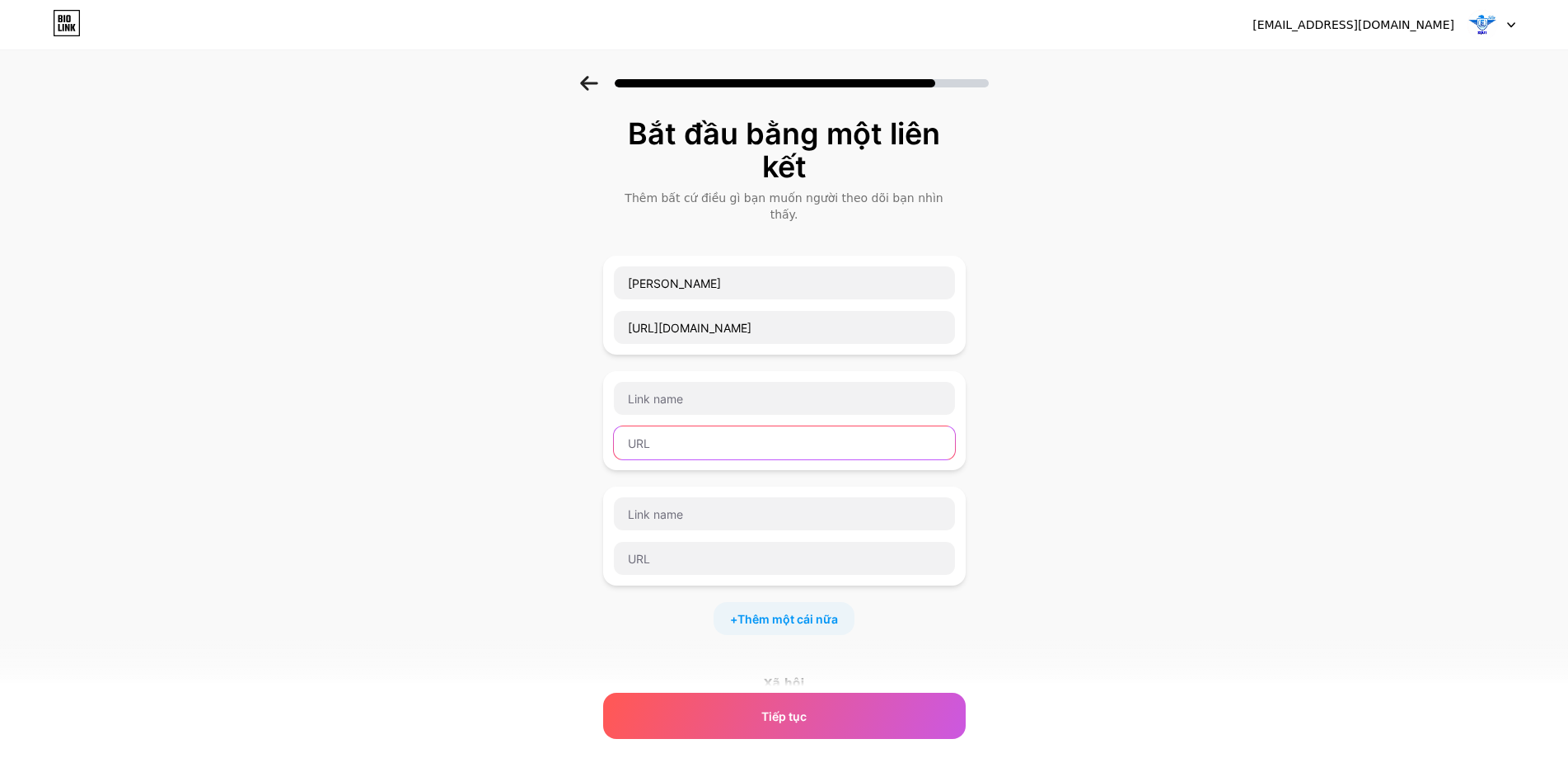
click at [701, 426] on input "text" at bounding box center [784, 443] width 341 height 33
paste input "https://t.me/coutduyenchinhchu"
type input "https://t.me/coutduyenchinhchu"
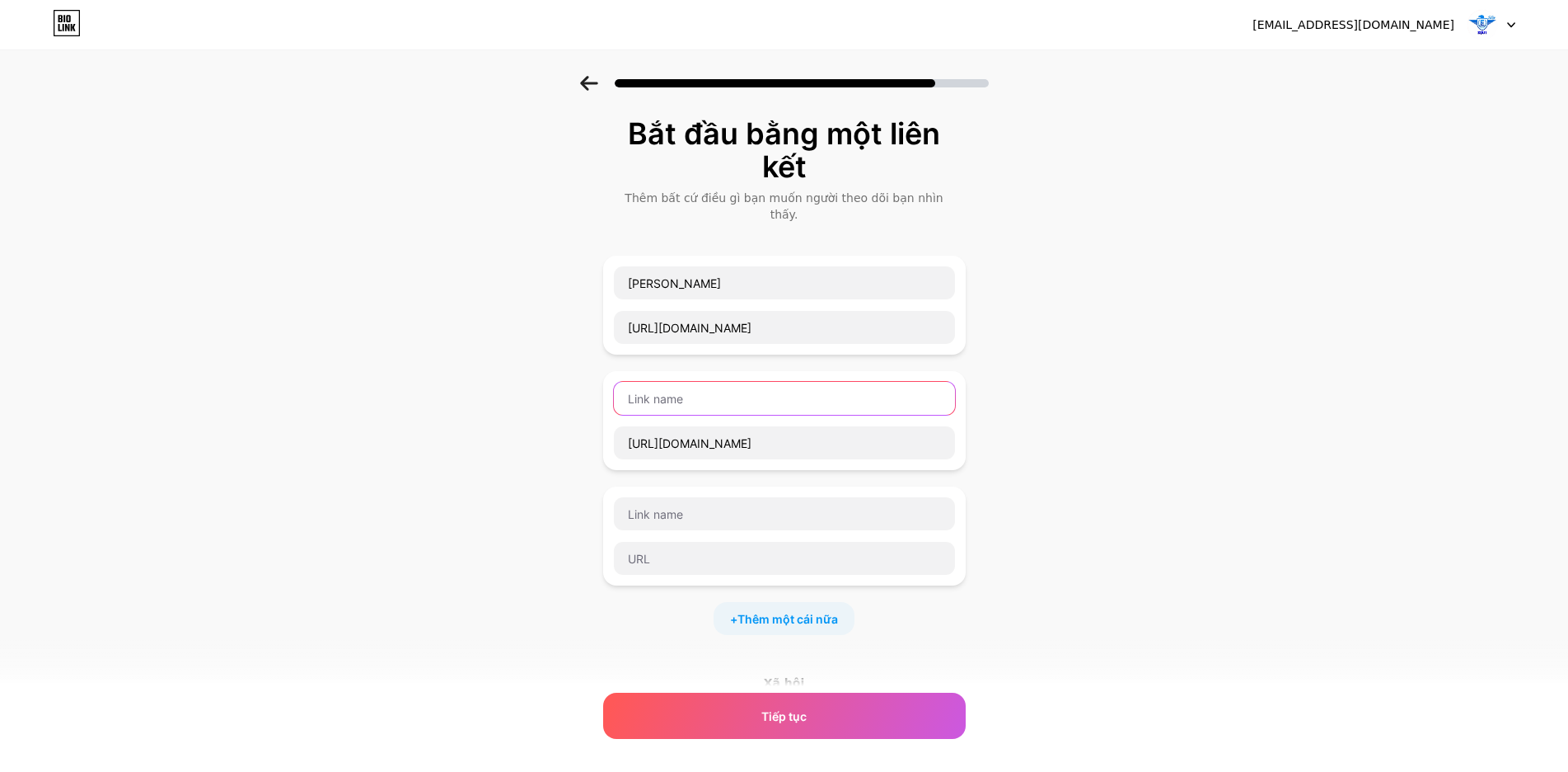
click at [690, 386] on input "text" at bounding box center [784, 398] width 341 height 33
paste input "🌺𝐂Ô Ú𝐓 𝐃𝐔𝐘Ê𝐍🌺"
type input "🌺𝐂Ô Ú𝐓 𝐃𝐔𝐘Ê𝐍🌺"
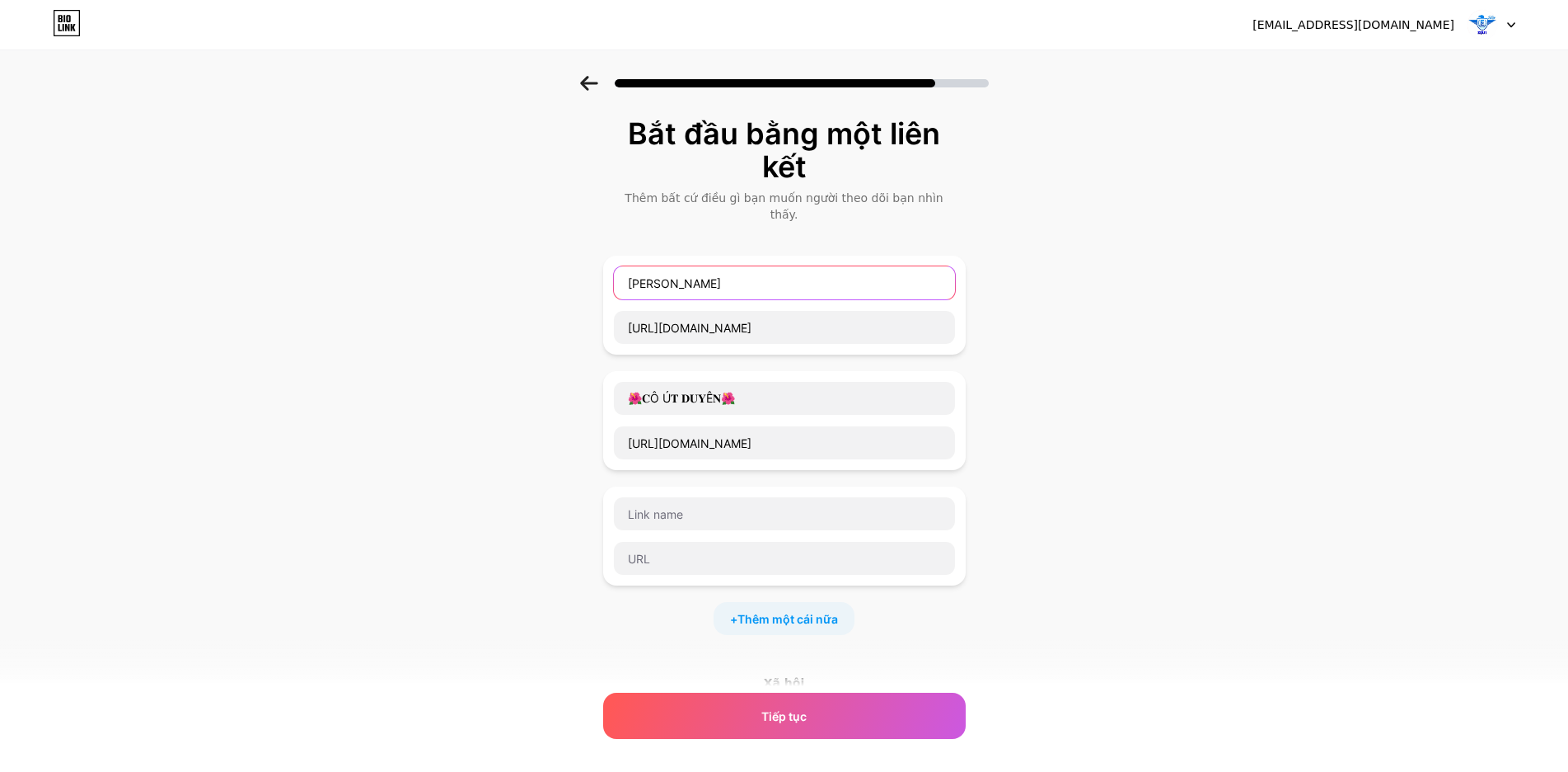
click at [772, 269] on input "PHAN QUÂN" at bounding box center [784, 283] width 341 height 33
click at [770, 269] on input "PHAN QUÂN" at bounding box center [784, 283] width 341 height 33
paste input "𝐏𝐇𝐀𝐍 𝐐𝐔Â𝐍 𝐂𝐇Í𝐍𝐇 𝐂𝐇Ủ"
type input "𝐏𝐇𝐀𝐍 𝐐𝐔Â𝐍 𝐂𝐇Í𝐍𝐇 𝐂𝐇Ủ"
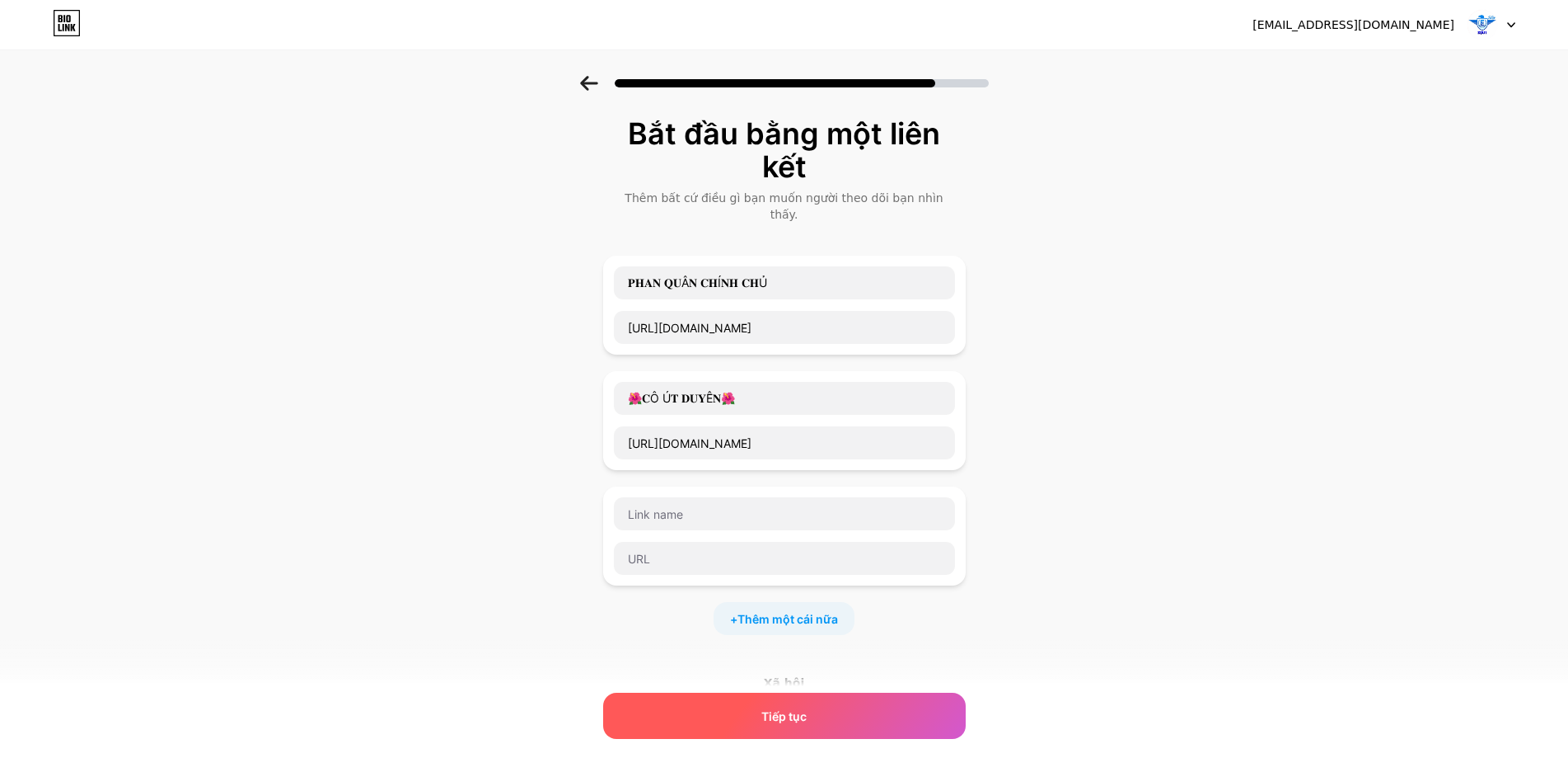
click at [763, 722] on div "Tiếp tục" at bounding box center [784, 716] width 362 height 46
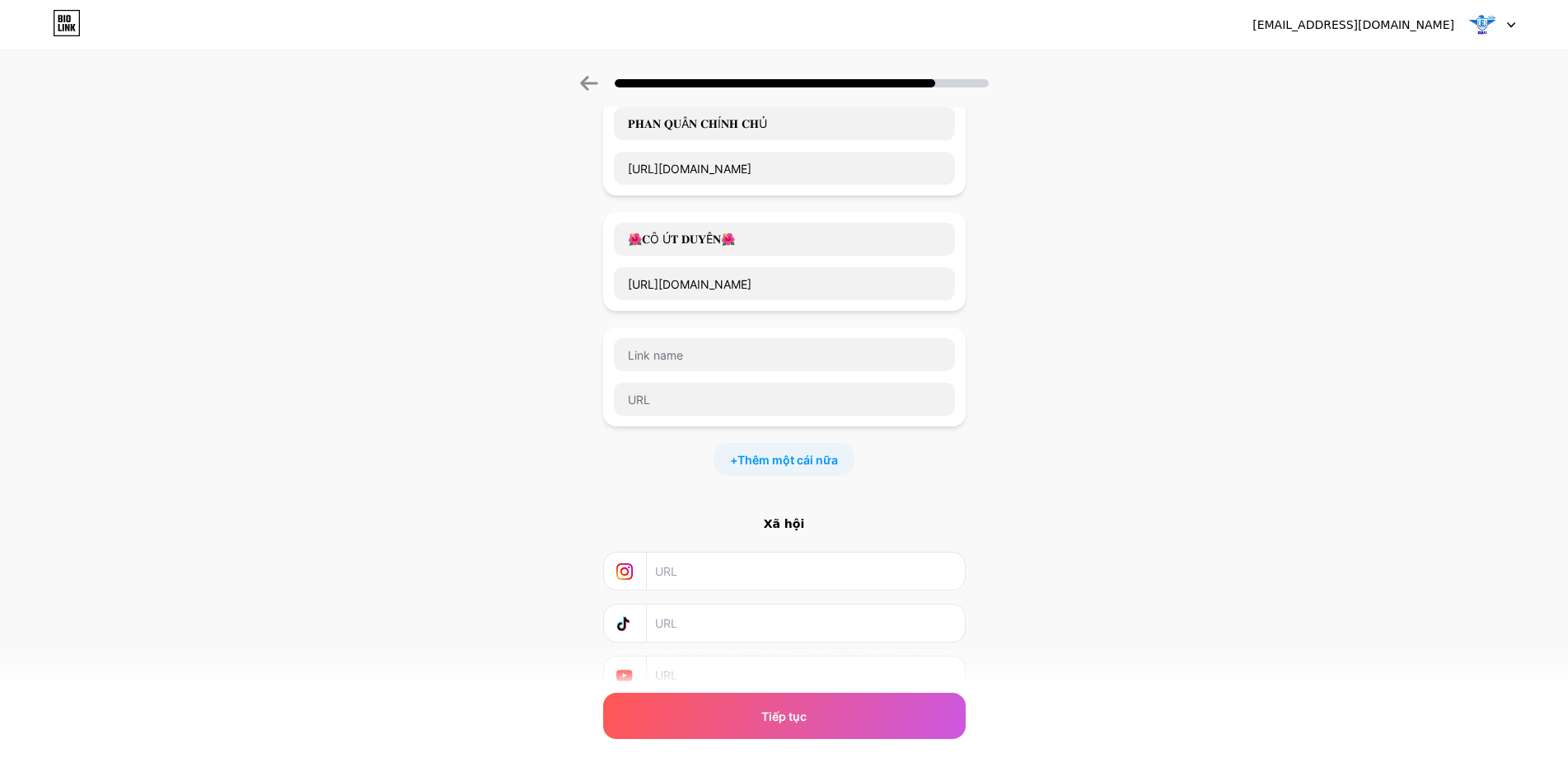
scroll to position [165, 0]
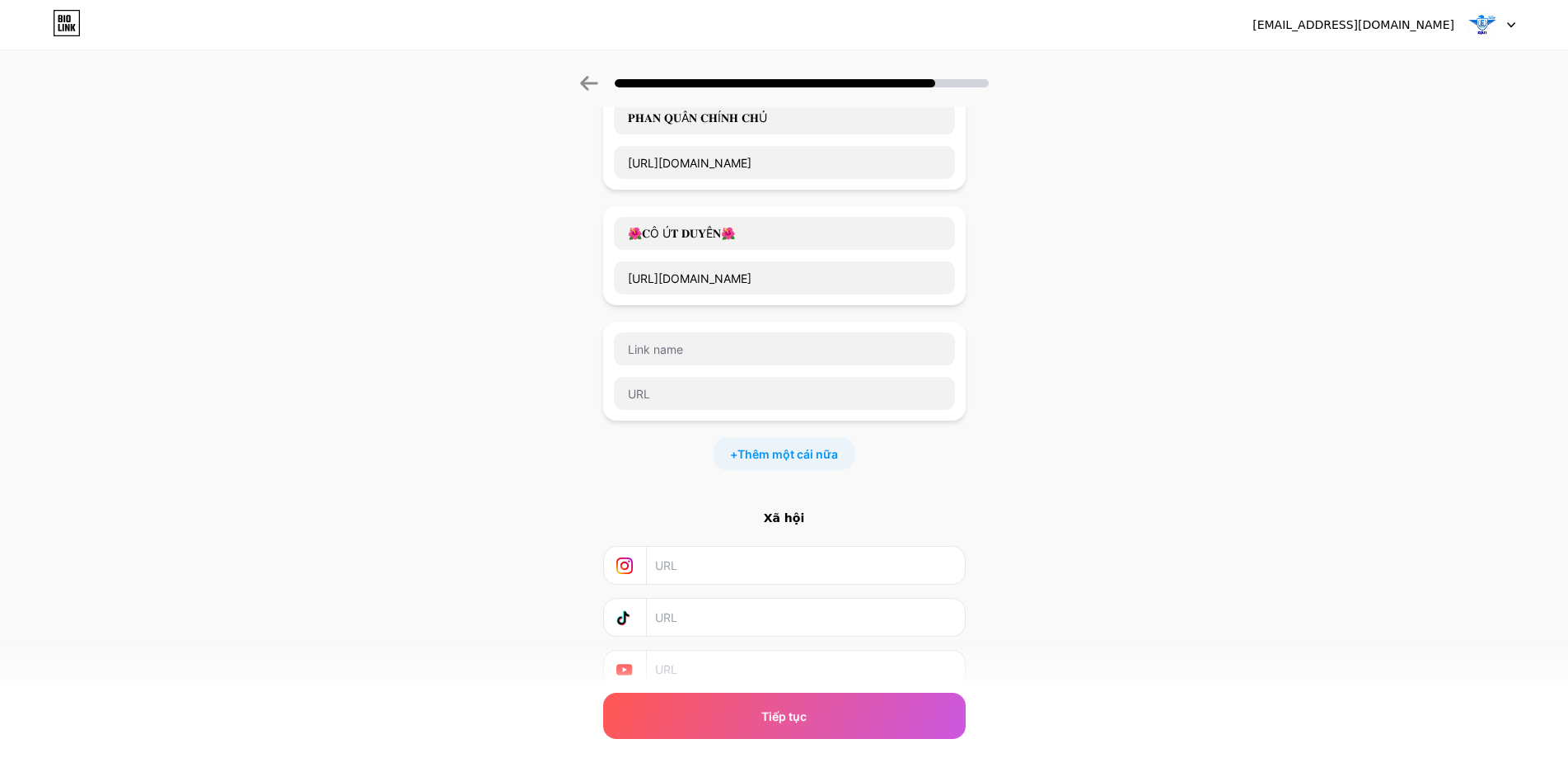
drag, startPoint x: 822, startPoint y: 709, endPoint x: 855, endPoint y: 669, distance: 51.9
click at [822, 709] on div "Tiếp tục" at bounding box center [784, 716] width 362 height 46
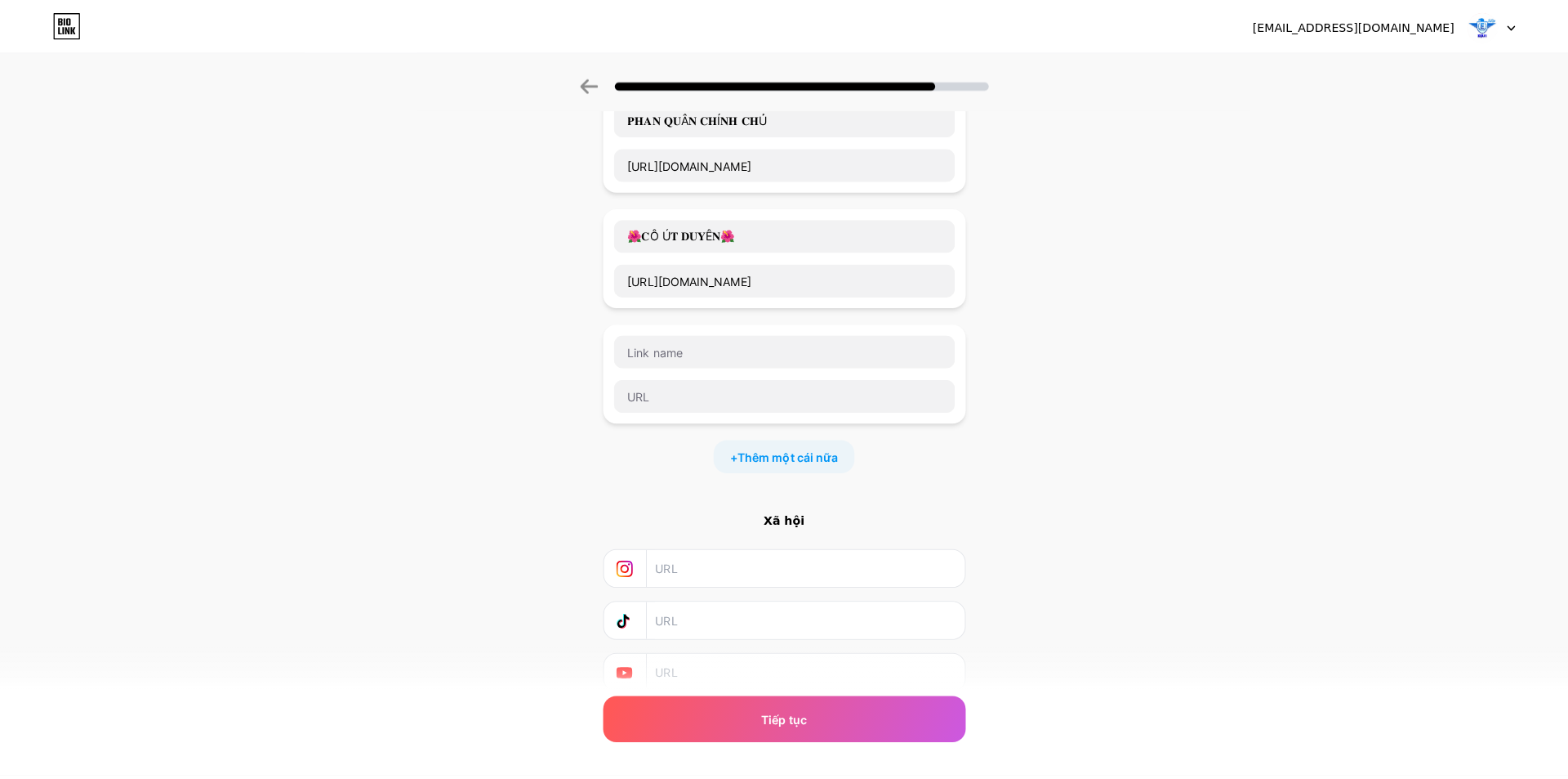
scroll to position [0, 0]
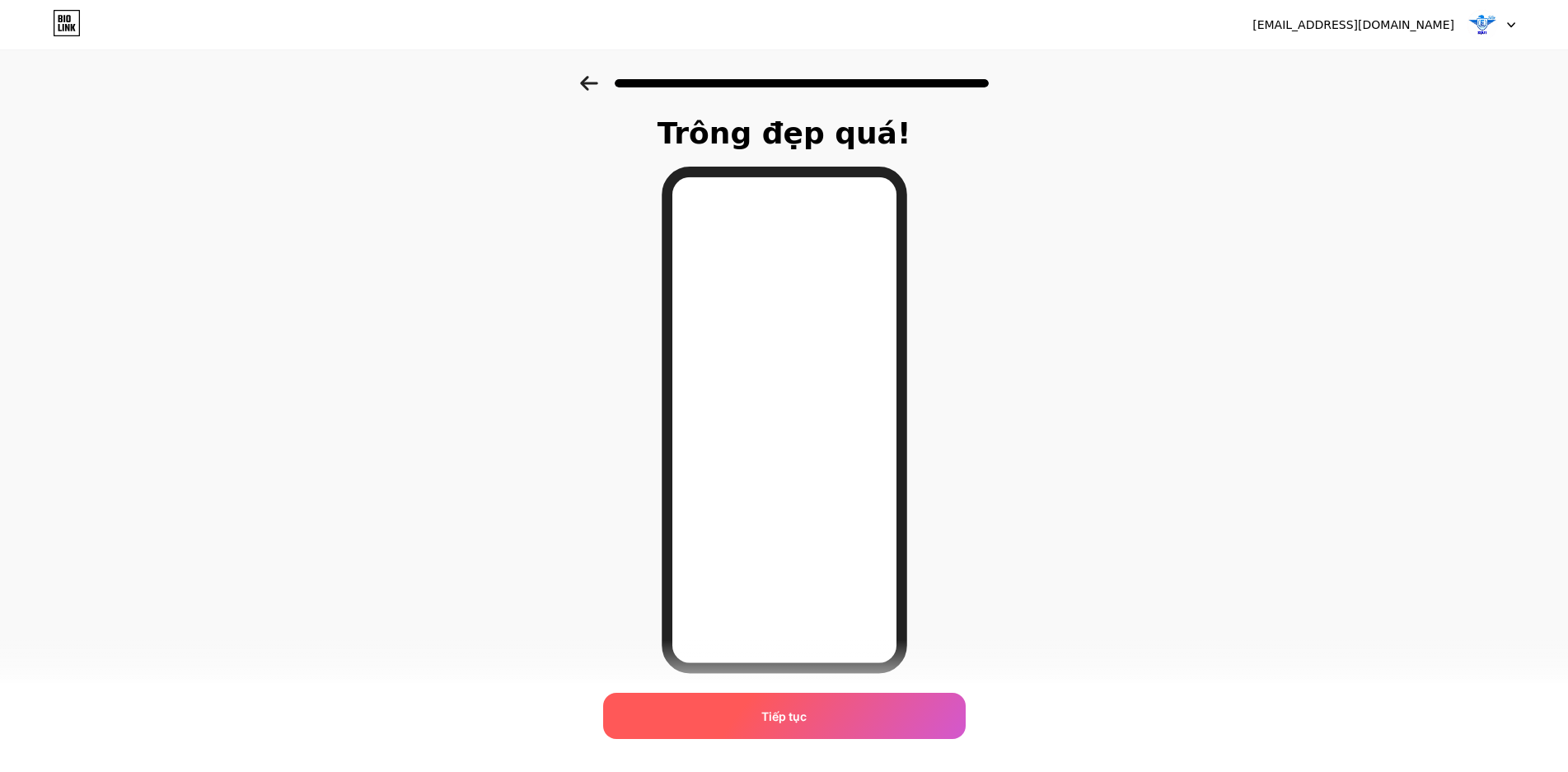
click at [847, 715] on div "Tiếp tục" at bounding box center [784, 716] width 362 height 46
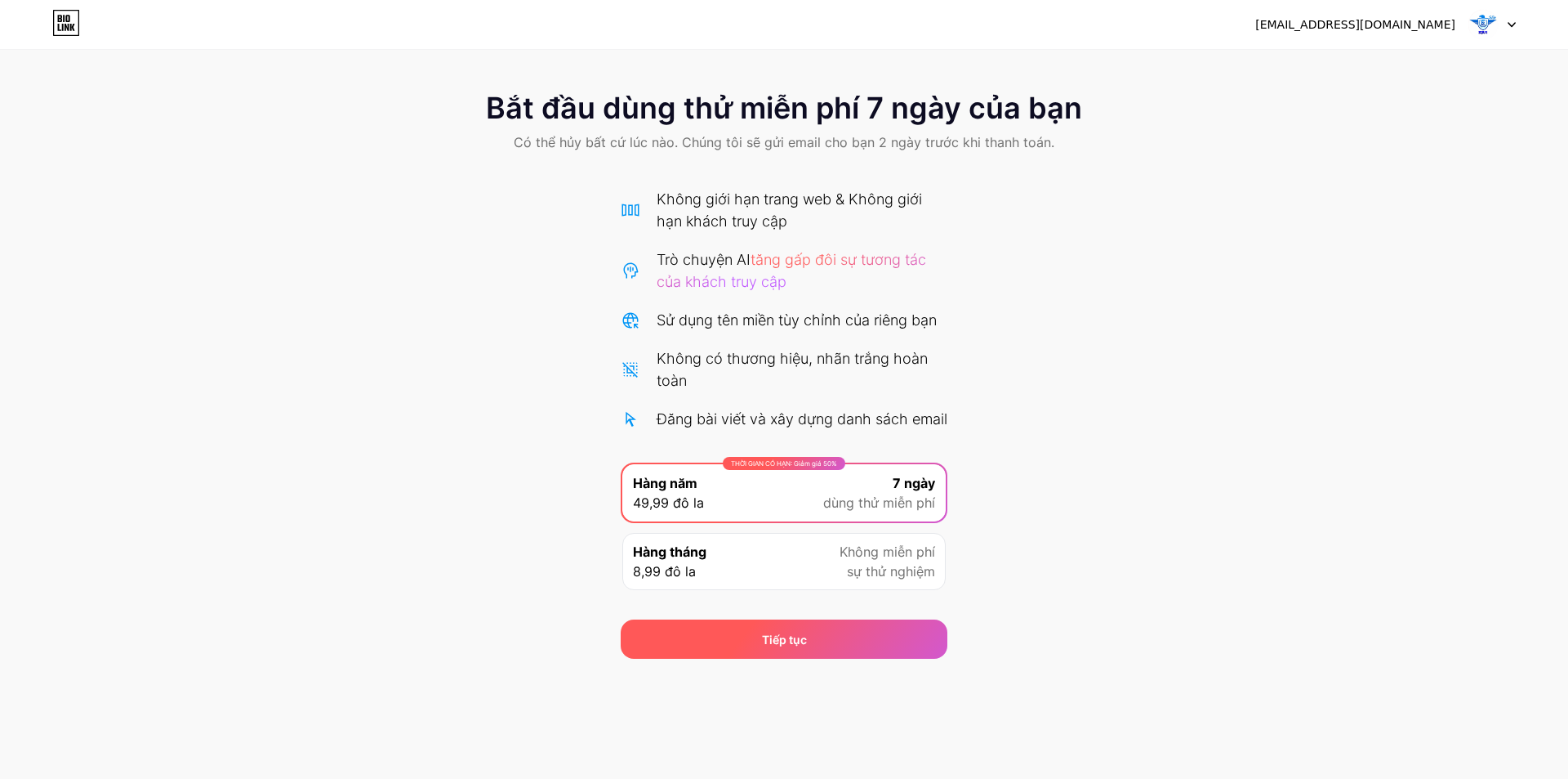
click at [800, 646] on font "Tiếp tục" at bounding box center [784, 639] width 45 height 14
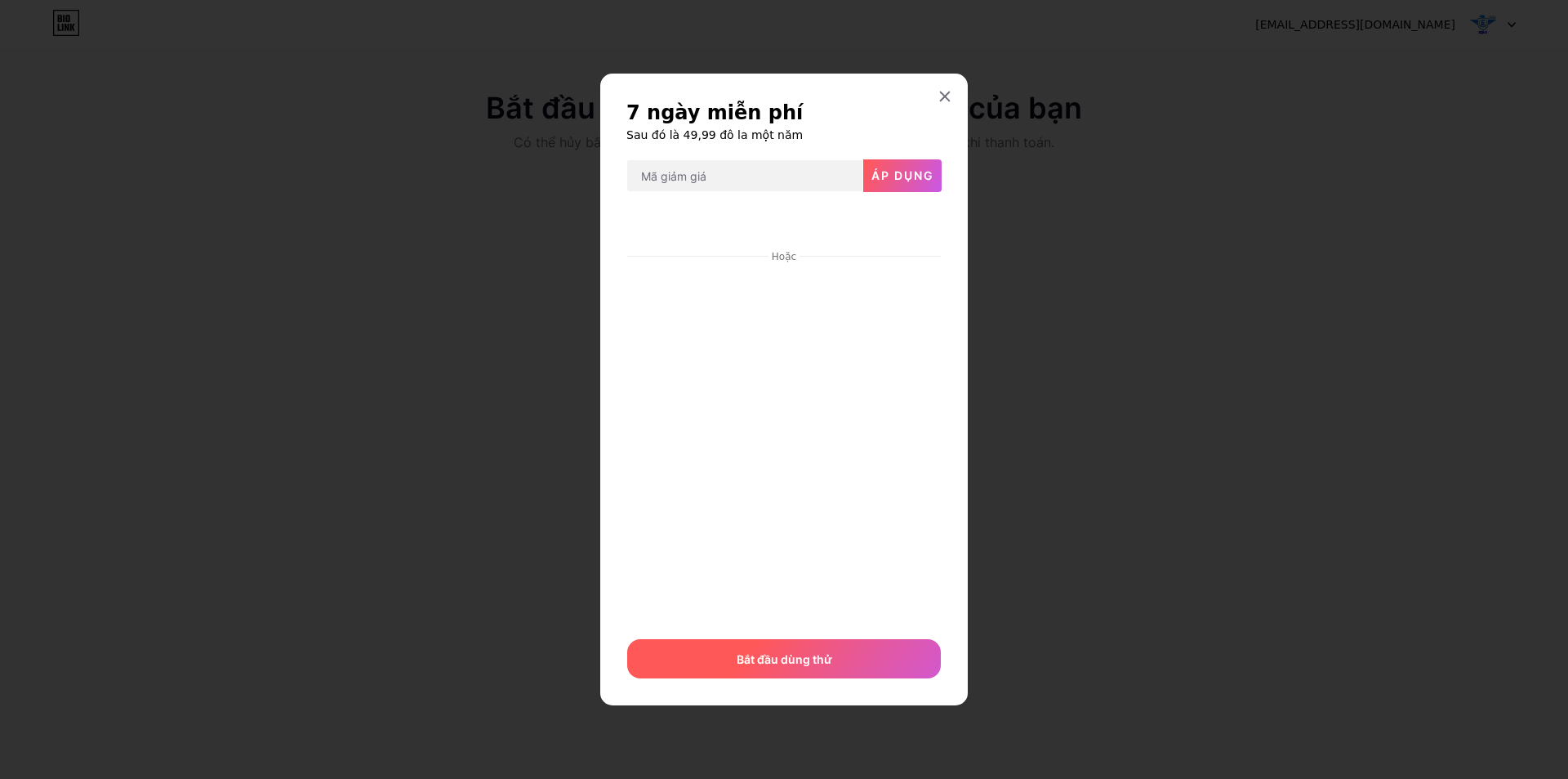
click at [842, 657] on div "Bắt đầu dùng thử" at bounding box center [783, 658] width 313 height 39
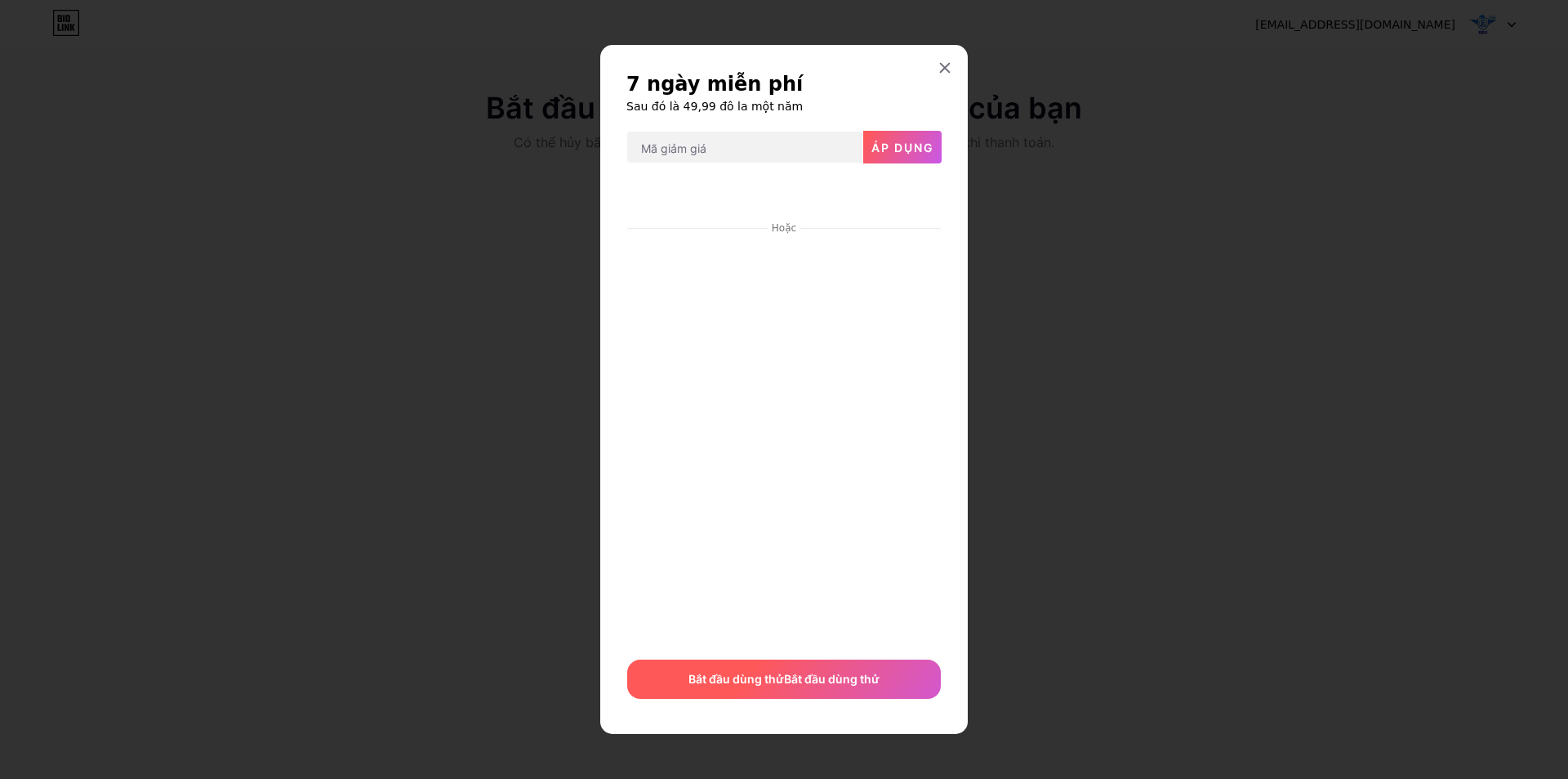
click at [779, 681] on font "Bắt đầu dùng thử" at bounding box center [736, 678] width 96 height 14
click at [784, 680] on font "Bắt đầu dùng thử" at bounding box center [784, 678] width 96 height 14
click at [784, 680] on span "Bắt đầu dùng thử Bắt đầu dùng thử Bắt đầu dùng thử Start trial" at bounding box center [783, 679] width 313 height 35
click at [904, 141] on font "Áp dụng" at bounding box center [903, 147] width 63 height 14
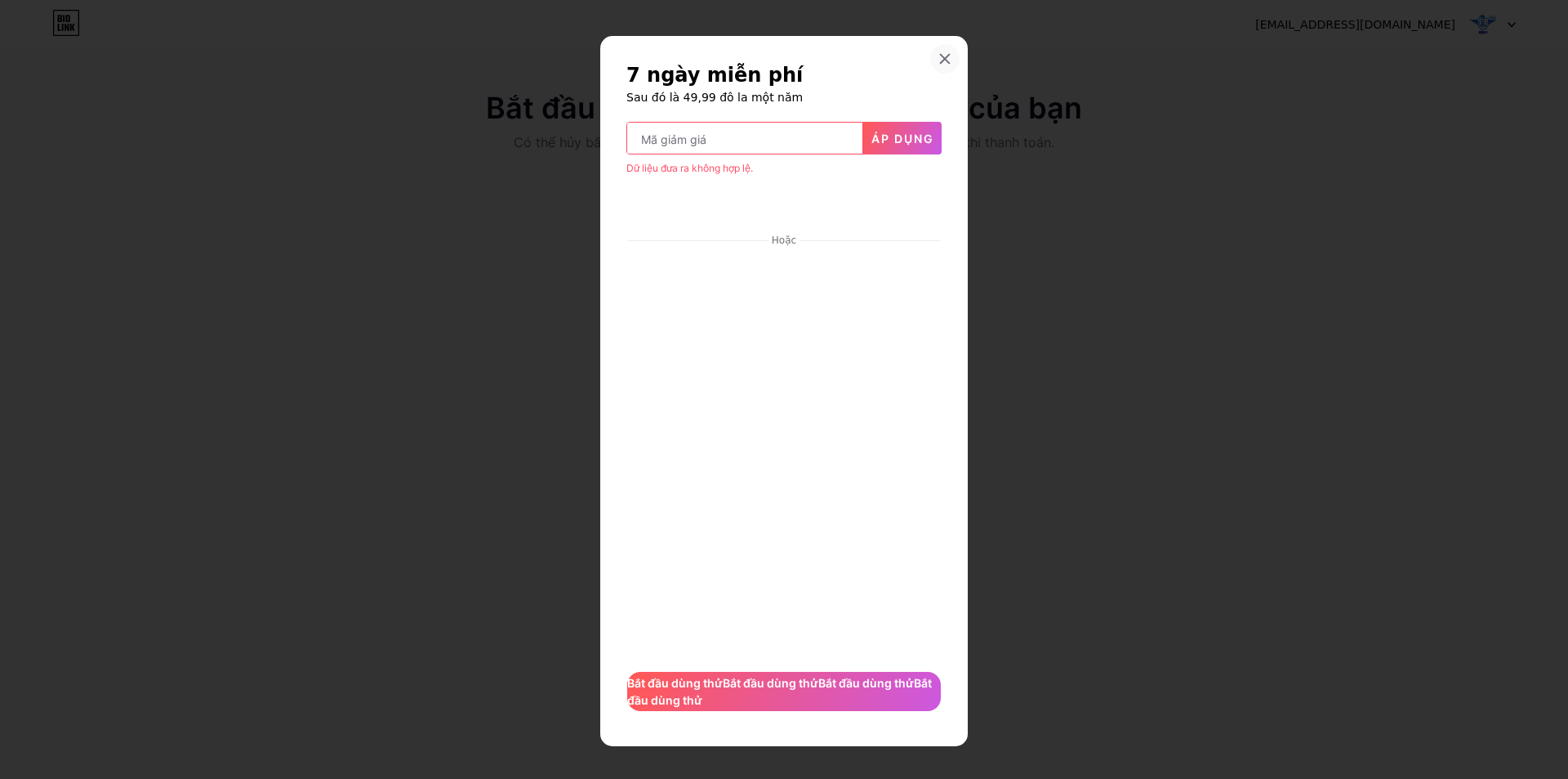
click at [938, 49] on div at bounding box center [945, 59] width 29 height 29
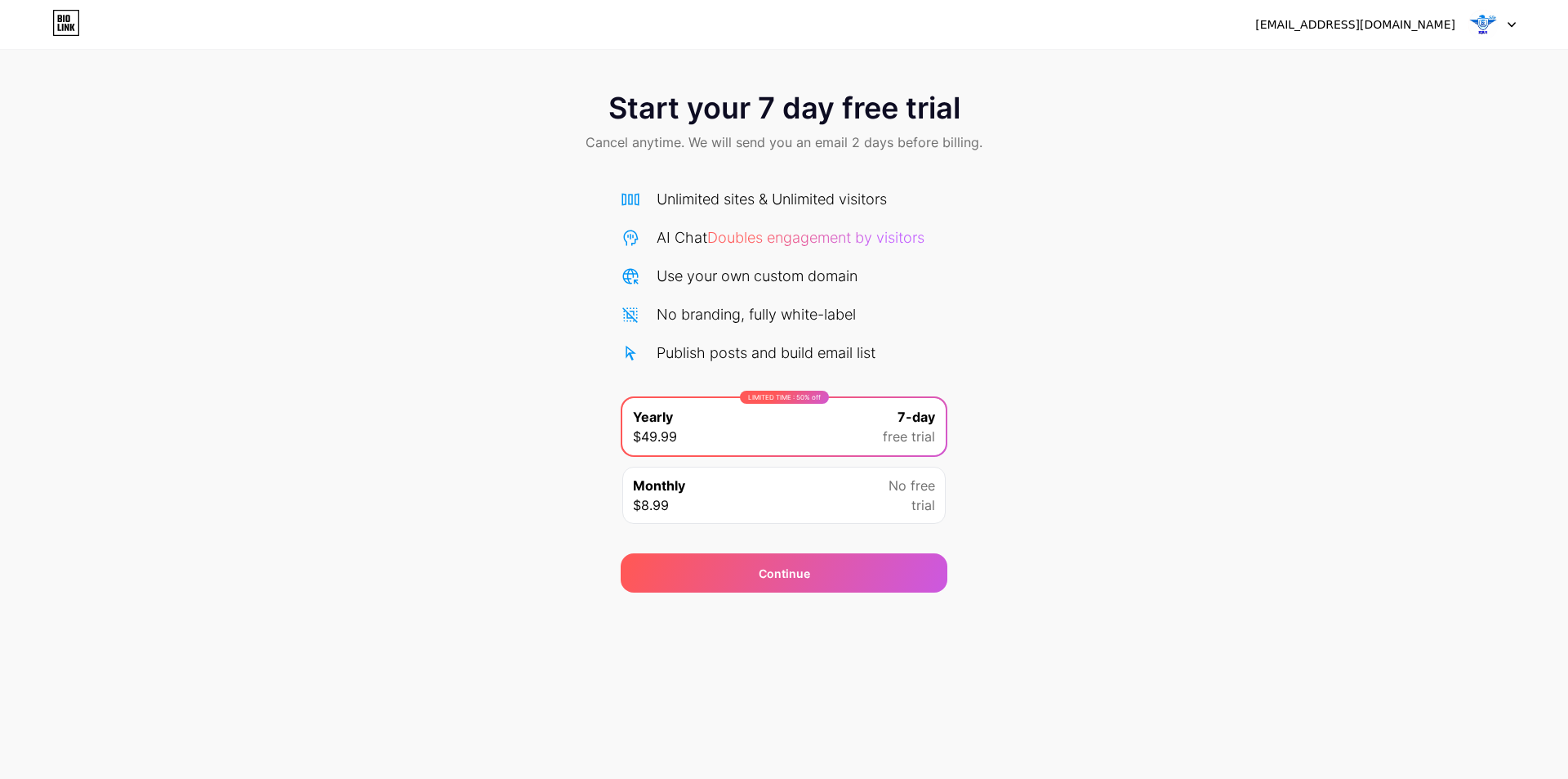
click at [701, 488] on div "Monthly $8.99 No free trial" at bounding box center [784, 495] width 323 height 58
click at [853, 435] on div "LIMITED TIME : 50% off Yearly $49.99 7-day free trial" at bounding box center [784, 426] width 323 height 58
click at [831, 439] on div "LIMITED TIME : 50% off Yearly $49.99 7-day free trial" at bounding box center [784, 426] width 323 height 58
click at [831, 437] on div "LIMITED TIME : 50% off Yearly $49.99 7-day free trial" at bounding box center [784, 426] width 323 height 58
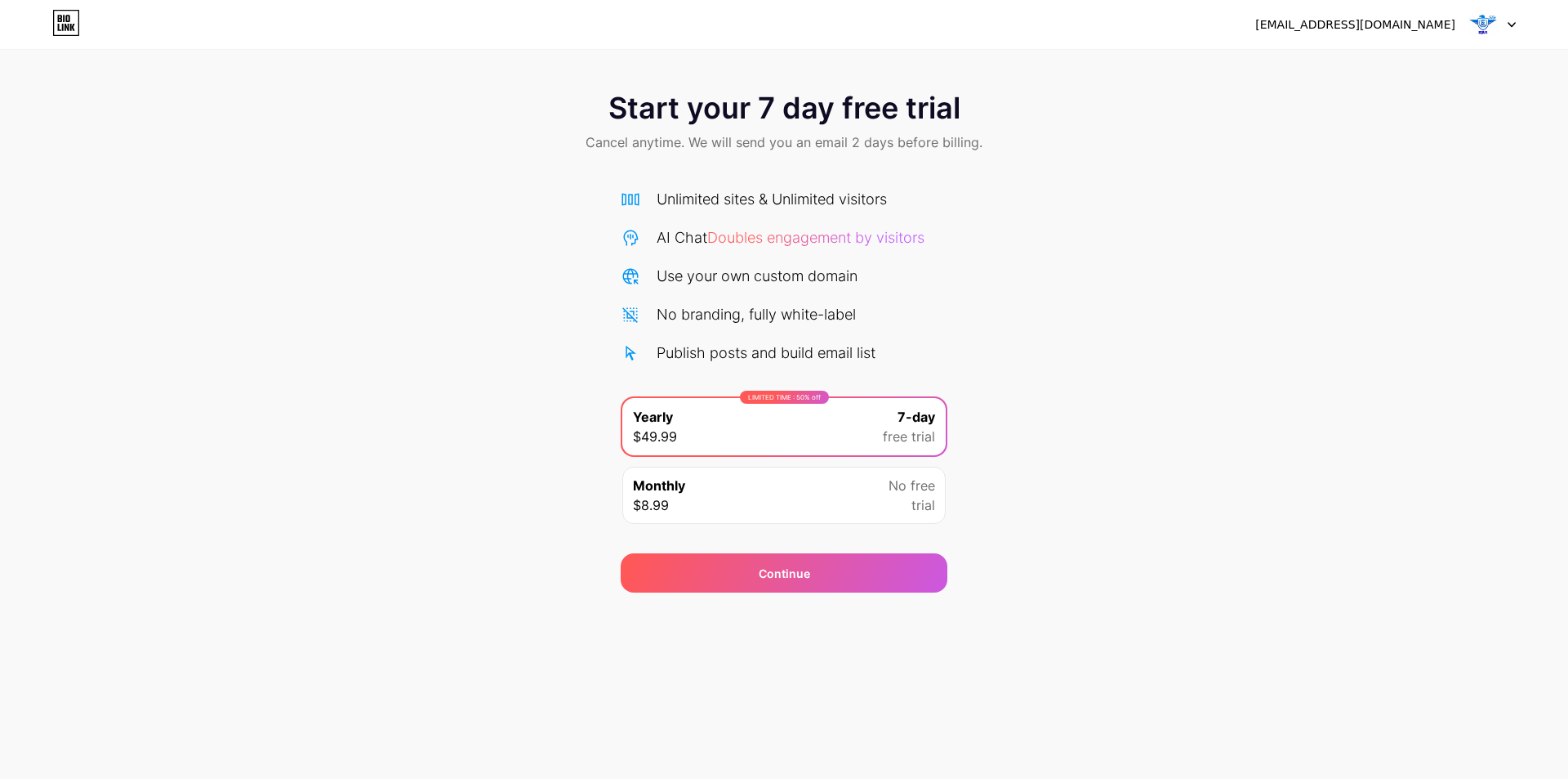
click at [775, 234] on span "Doubles engagement by visitors" at bounding box center [816, 237] width 217 height 17
click at [634, 200] on icon at bounding box center [630, 198] width 17 height 12
click at [1515, 27] on icon at bounding box center [1511, 25] width 8 height 5
click at [1503, 28] on div at bounding box center [1492, 25] width 48 height 29
click at [1410, 26] on div "tieuloivip6789@gmail.com" at bounding box center [1355, 25] width 200 height 17
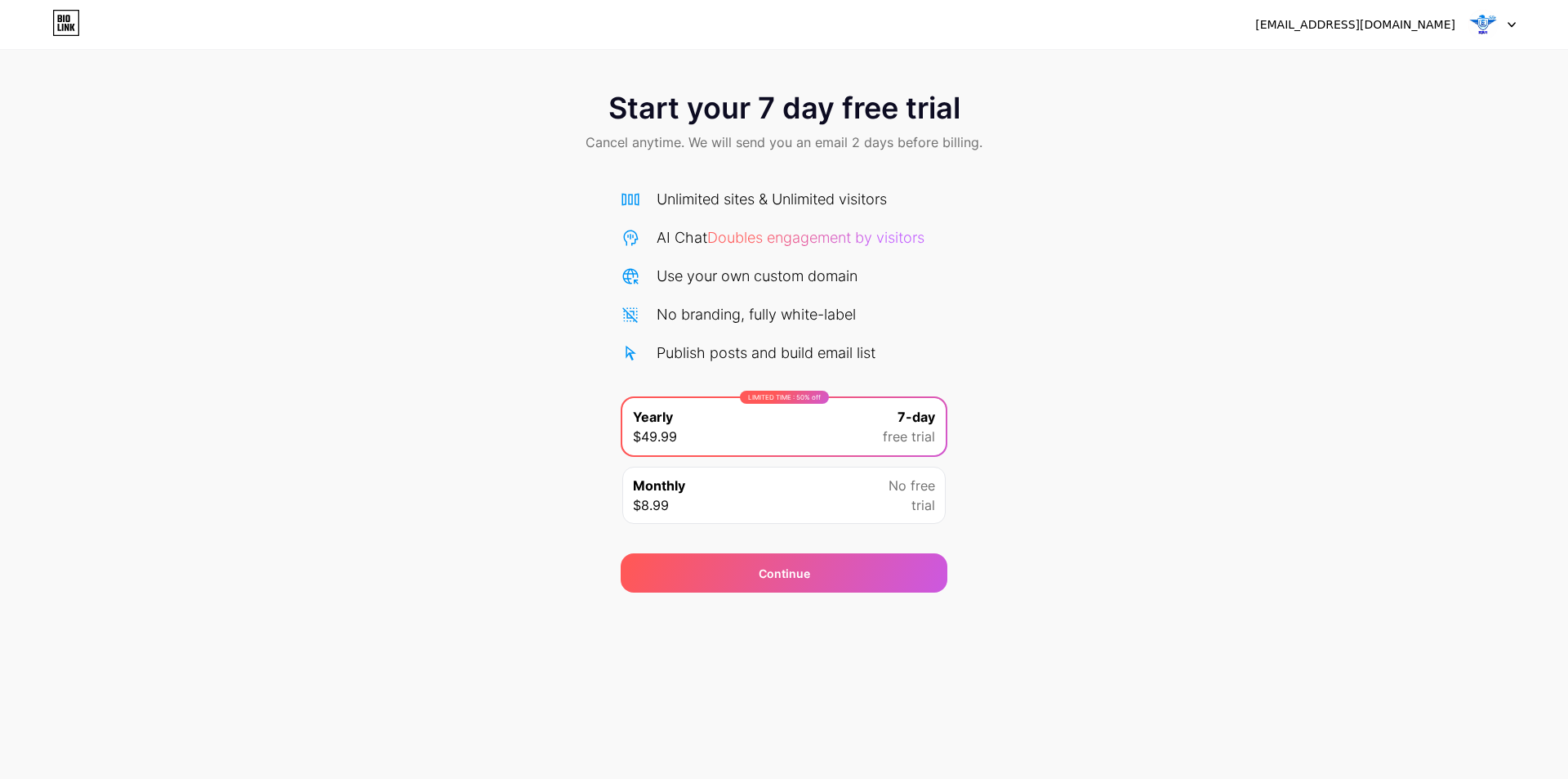
click at [69, 21] on icon at bounding box center [68, 18] width 4 height 7
